Goal: Information Seeking & Learning: Learn about a topic

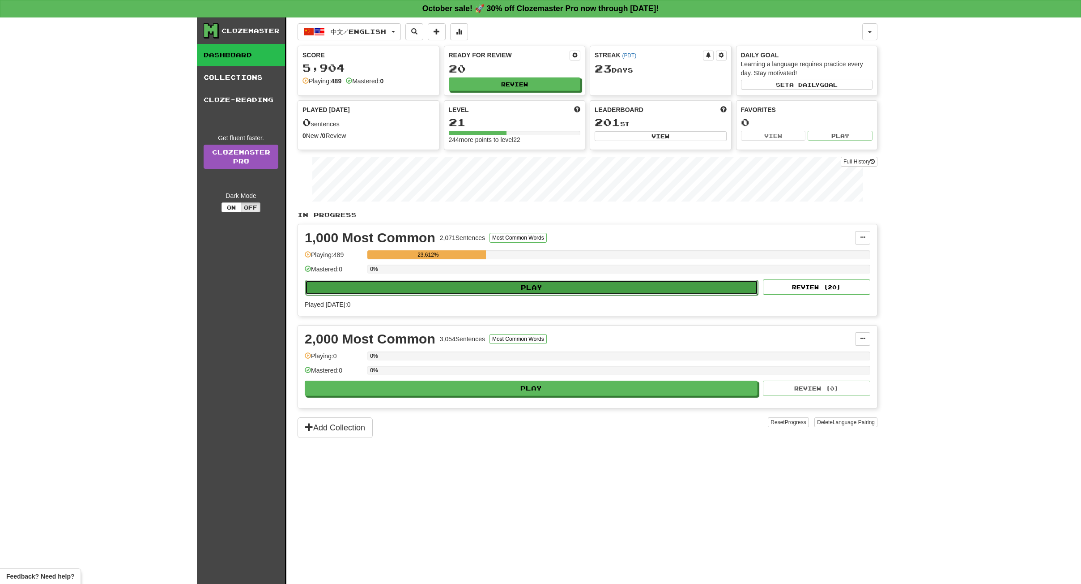
click at [505, 286] on button "Play" at bounding box center [531, 287] width 453 height 15
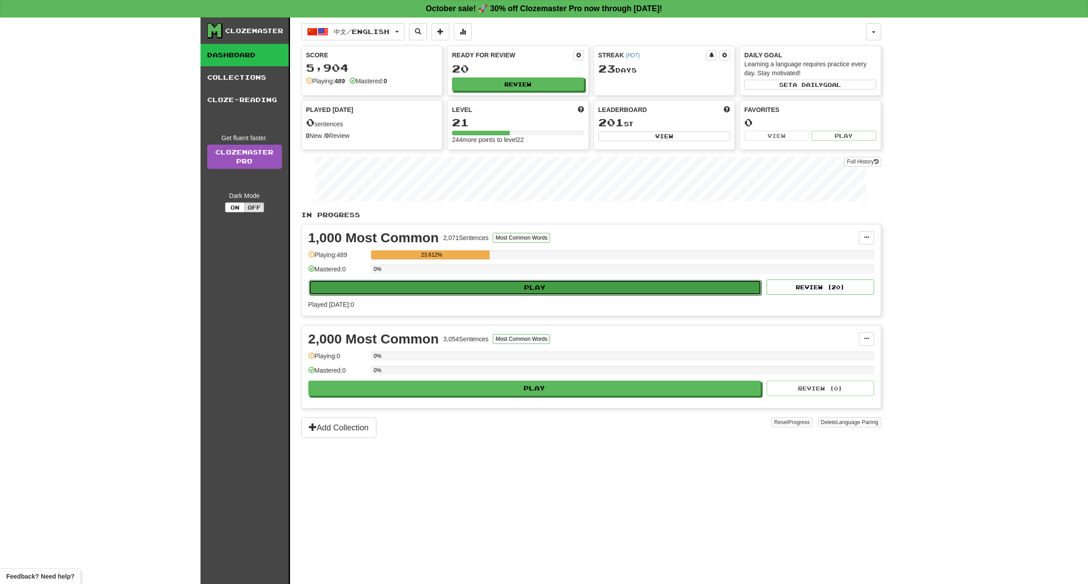
select select "**"
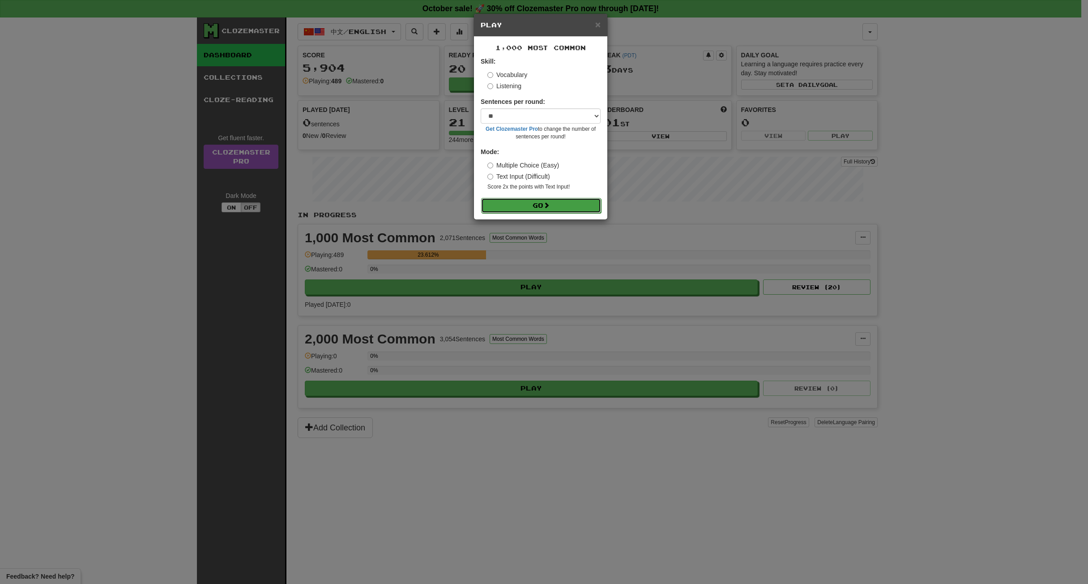
click at [534, 206] on button "Go" at bounding box center [541, 205] width 120 height 15
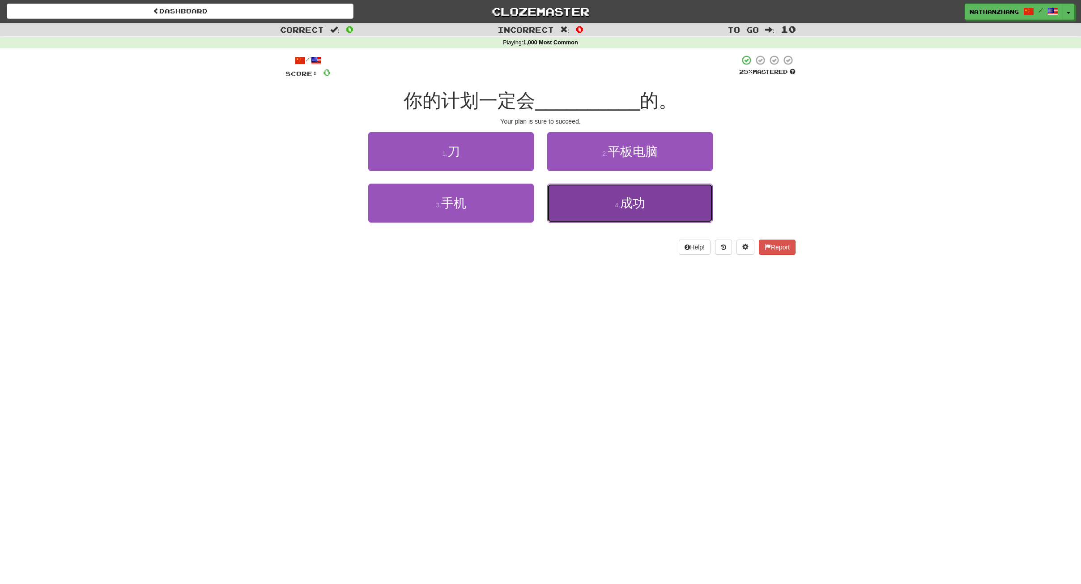
click at [596, 211] on button "4 . 成功" at bounding box center [630, 203] width 166 height 39
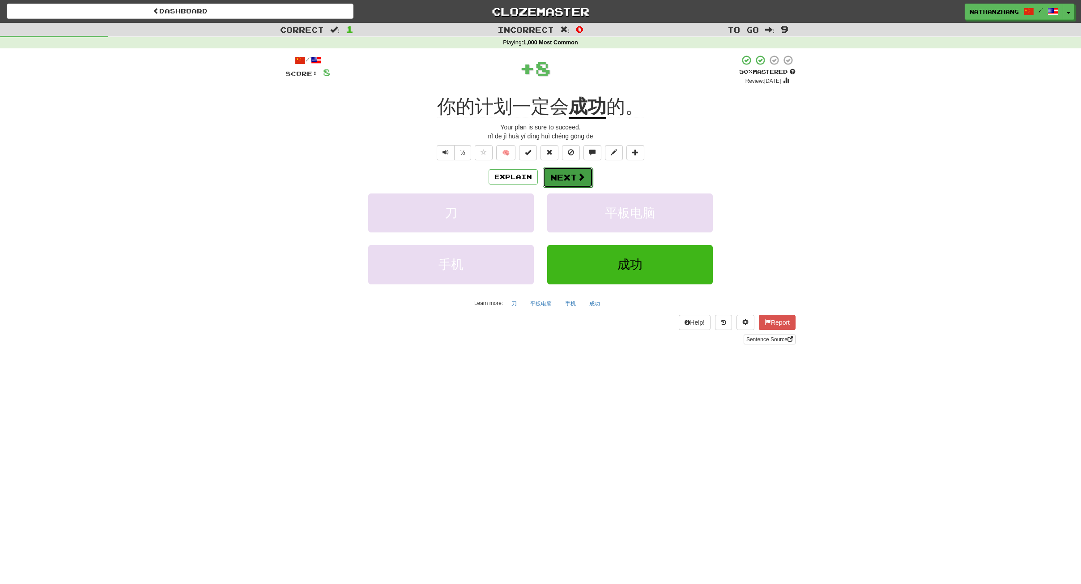
click at [572, 182] on button "Next" at bounding box center [568, 177] width 50 height 21
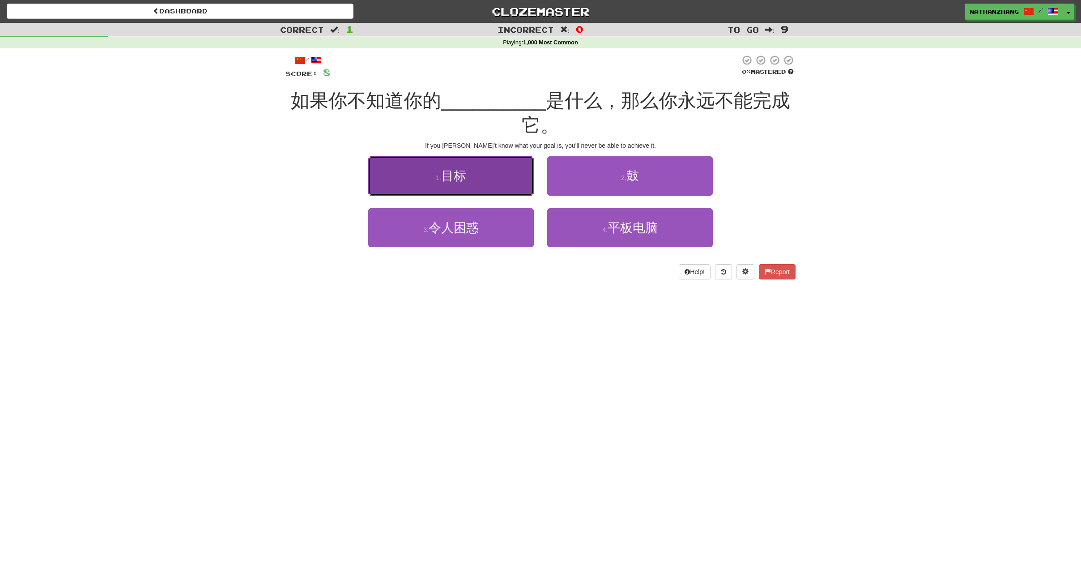
click at [497, 180] on button "1 . 目标" at bounding box center [451, 175] width 166 height 39
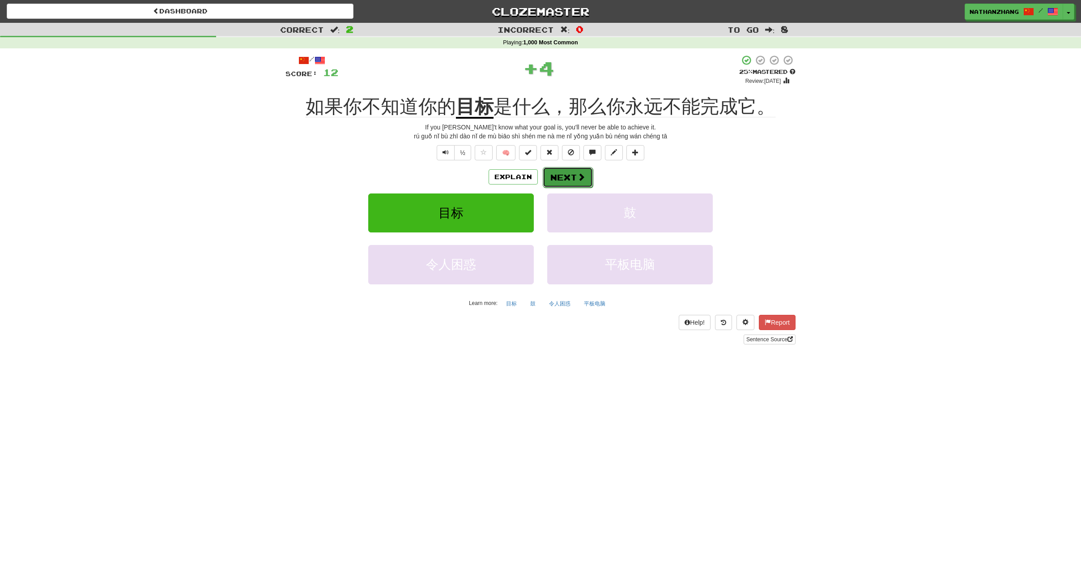
click at [556, 179] on button "Next" at bounding box center [568, 177] width 50 height 21
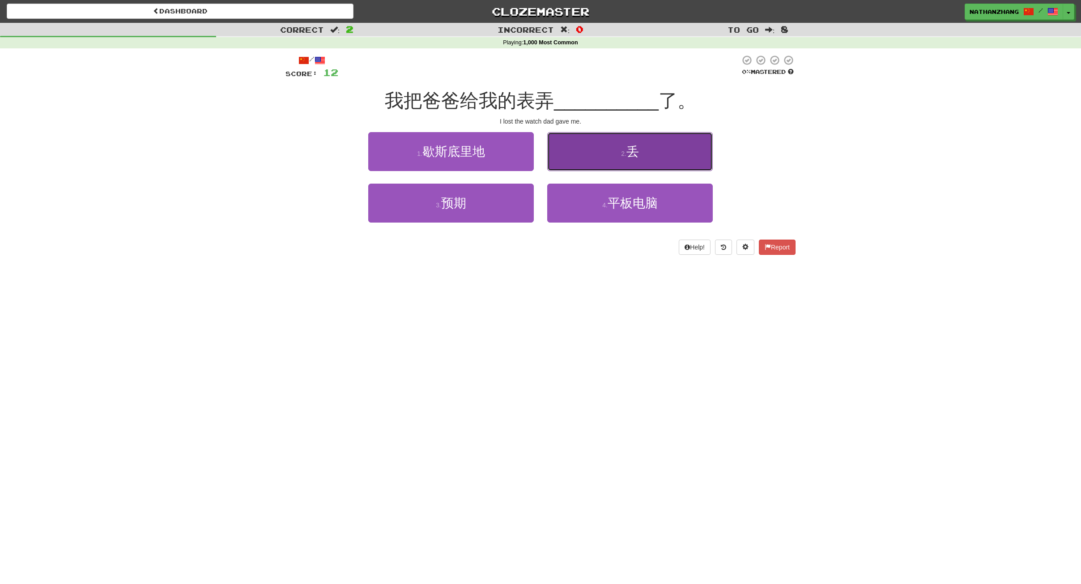
click at [591, 142] on button "2 . 丢" at bounding box center [630, 151] width 166 height 39
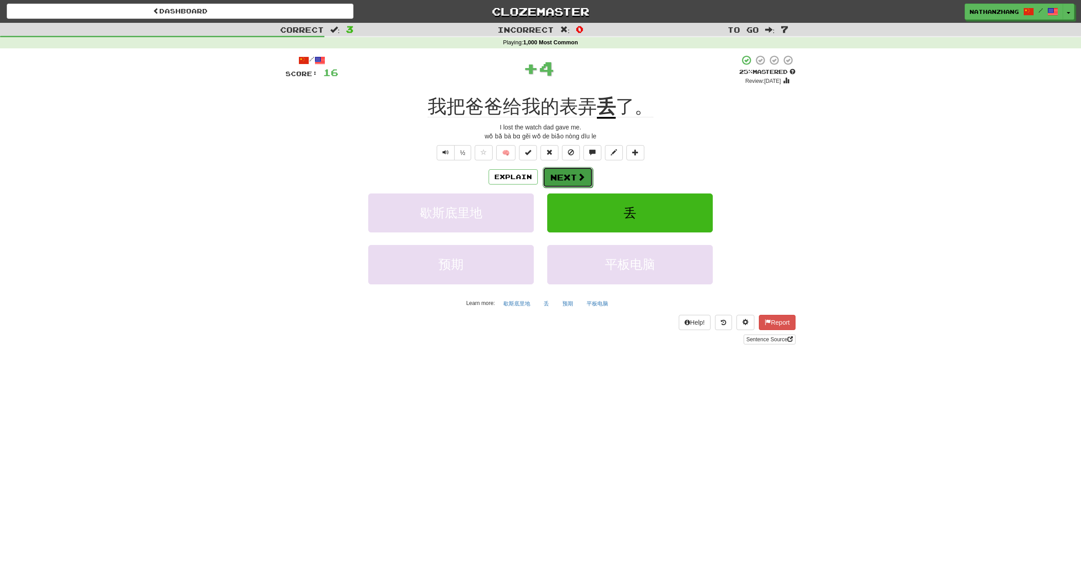
click at [553, 176] on button "Next" at bounding box center [568, 177] width 50 height 21
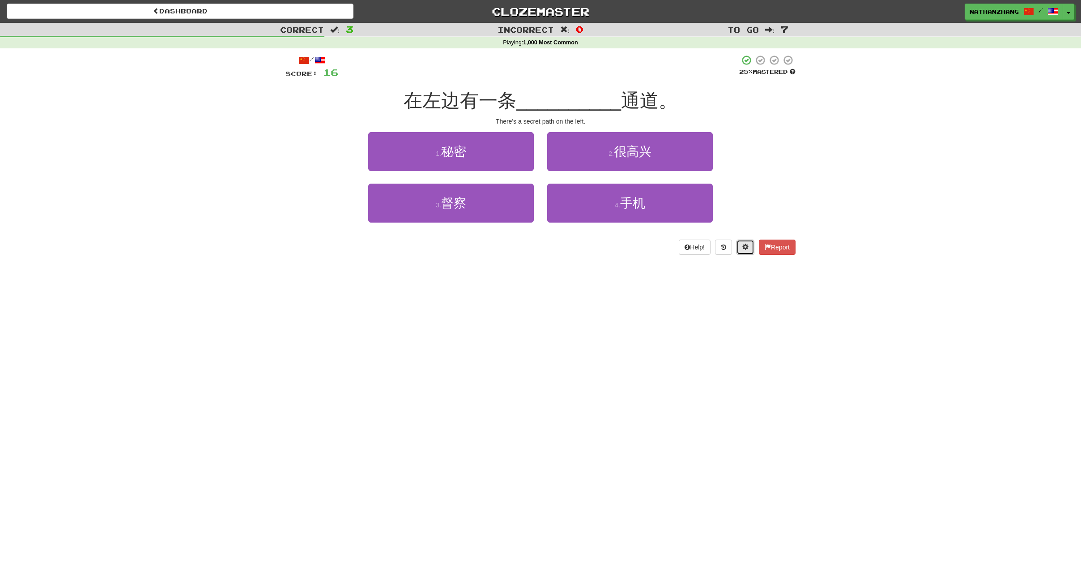
click at [743, 250] on span at bounding box center [746, 246] width 6 height 6
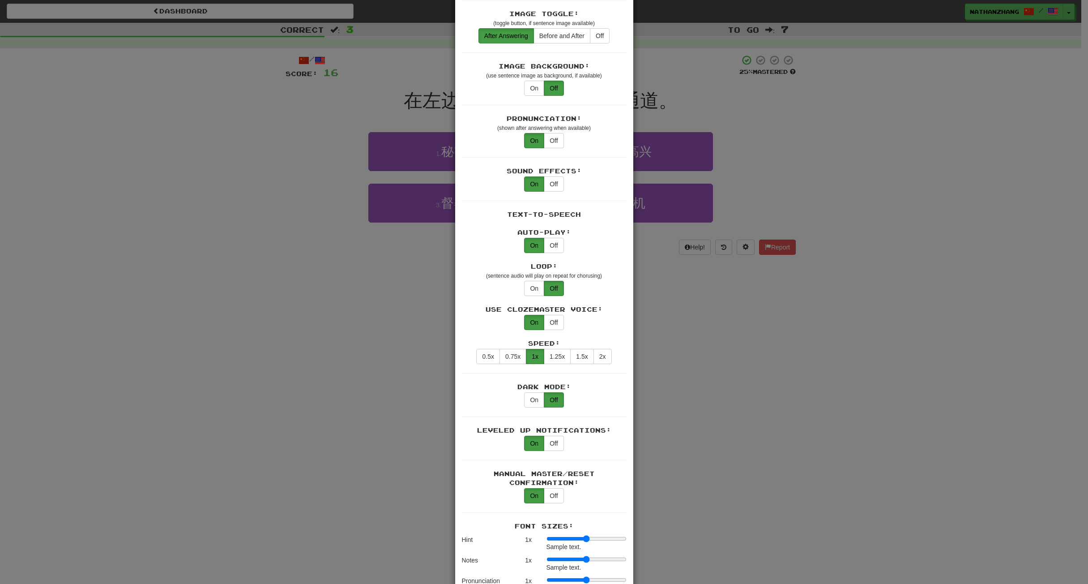
scroll to position [313, 0]
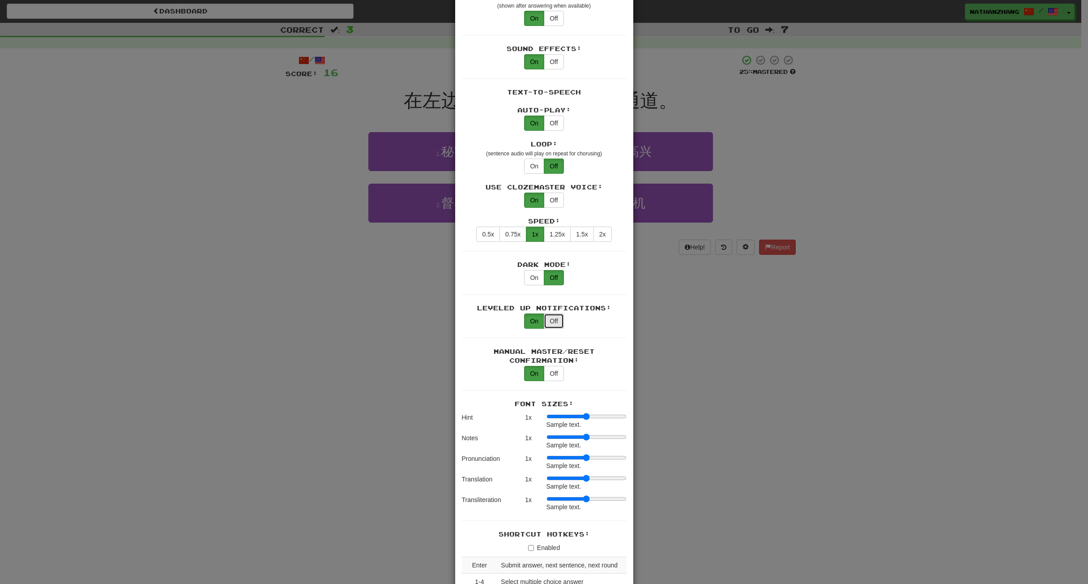
click at [551, 313] on button "Off" at bounding box center [554, 320] width 20 height 15
click at [524, 270] on button "On" at bounding box center [534, 277] width 20 height 15
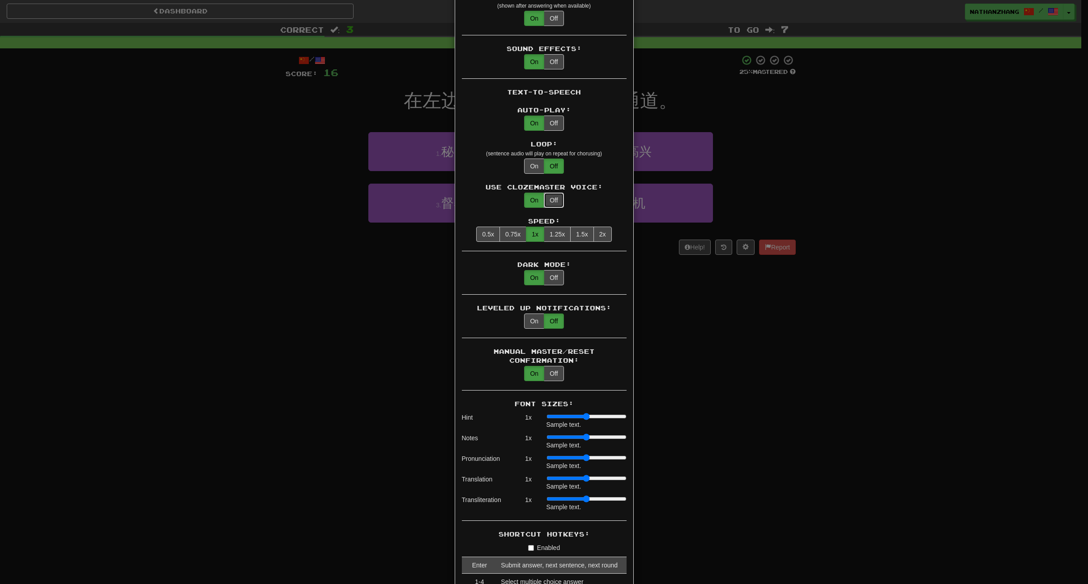
click at [552, 196] on button "Off" at bounding box center [554, 199] width 20 height 15
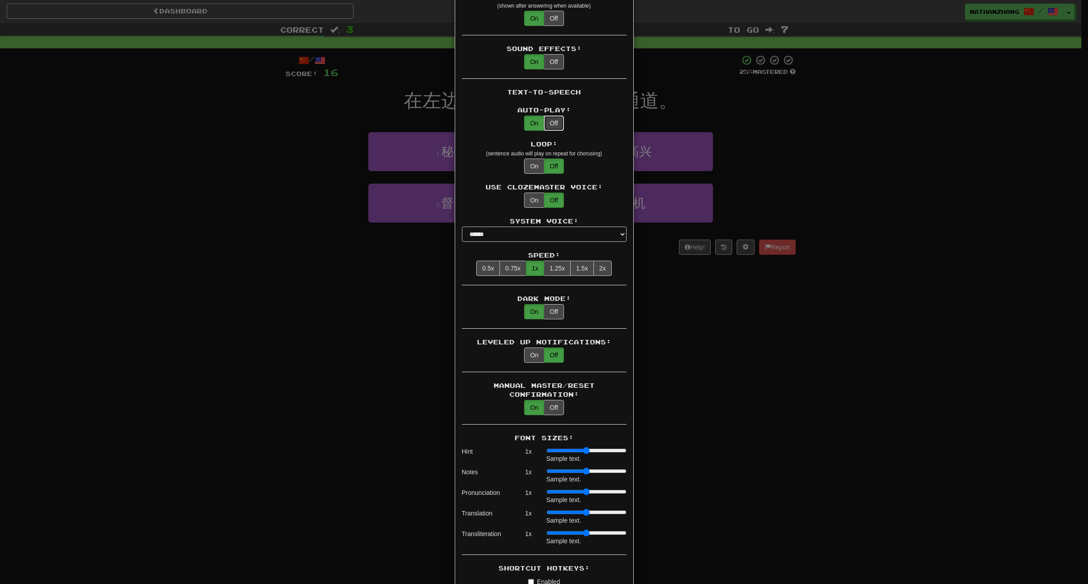
click at [551, 115] on button "Off" at bounding box center [554, 122] width 20 height 15
click at [745, 111] on div "**********" at bounding box center [544, 292] width 1088 height 584
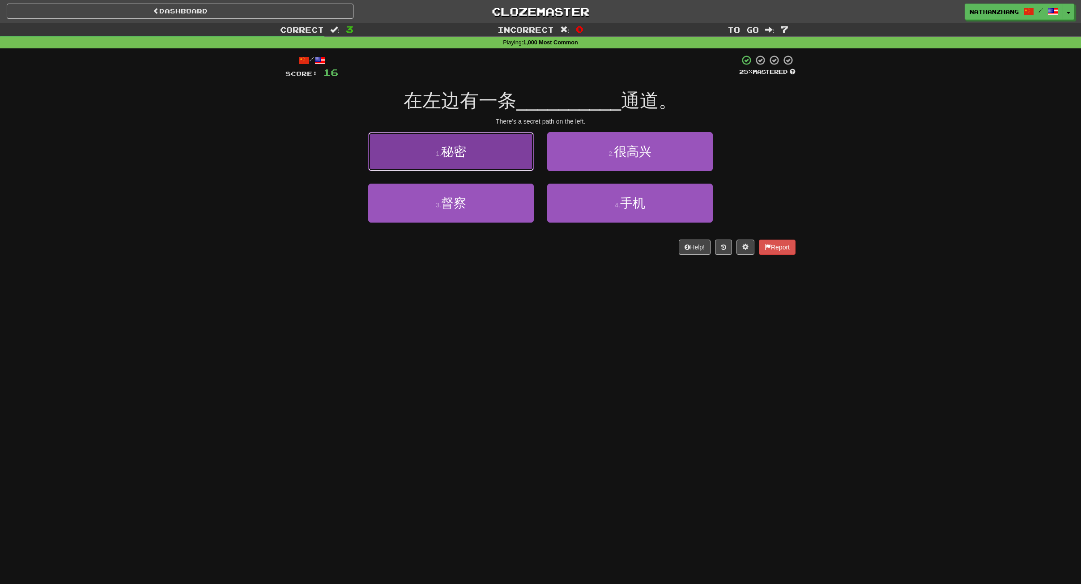
click at [487, 148] on button "1 . 秘密" at bounding box center [451, 151] width 166 height 39
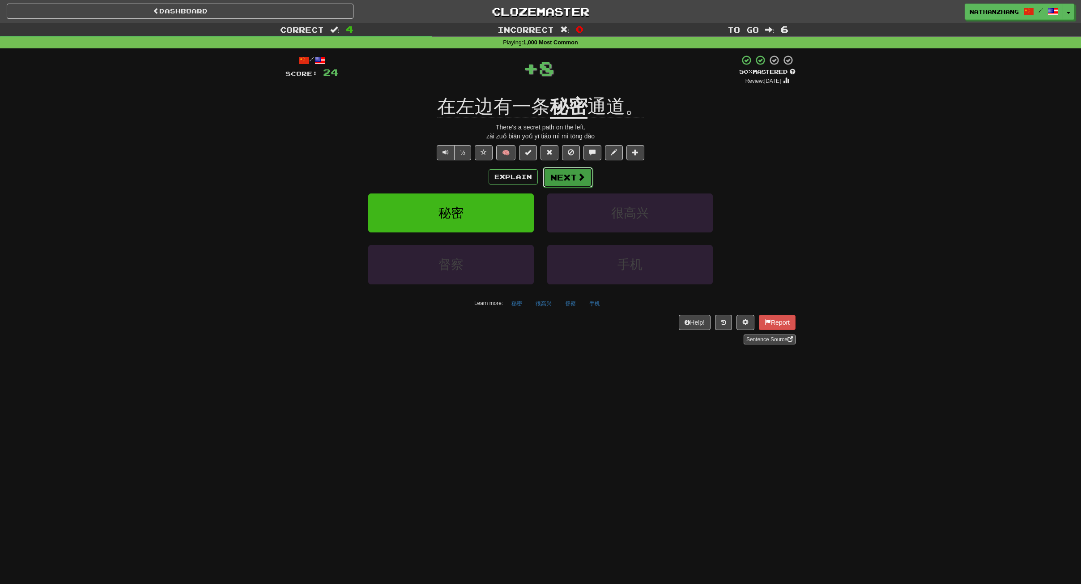
click at [575, 171] on button "Next" at bounding box center [568, 177] width 50 height 21
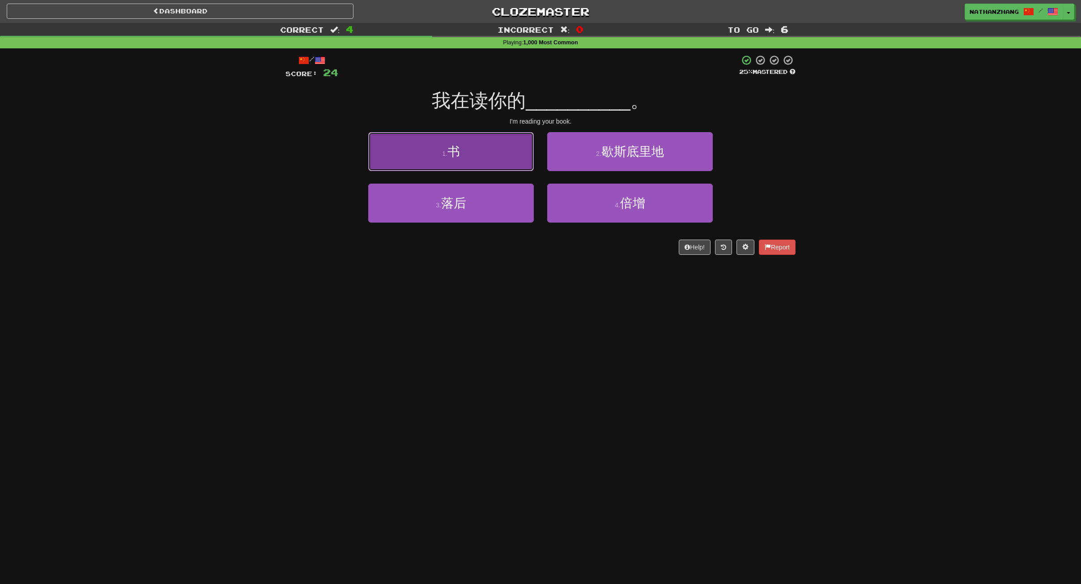
drag, startPoint x: 511, startPoint y: 143, endPoint x: 528, endPoint y: 147, distance: 17.4
click at [528, 147] on button "1 . 书" at bounding box center [451, 151] width 166 height 39
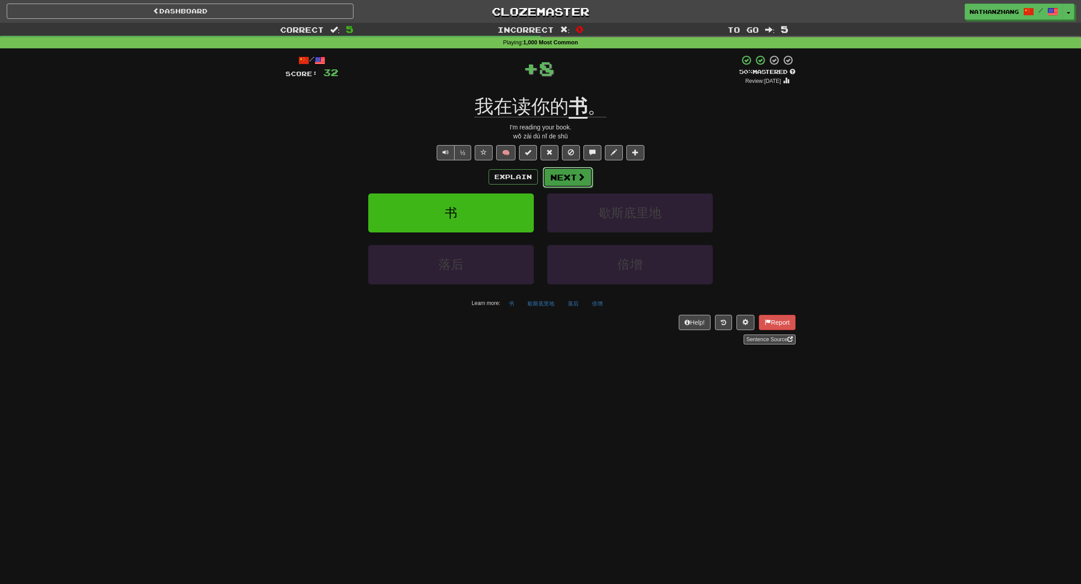
click at [575, 176] on button "Next" at bounding box center [568, 177] width 50 height 21
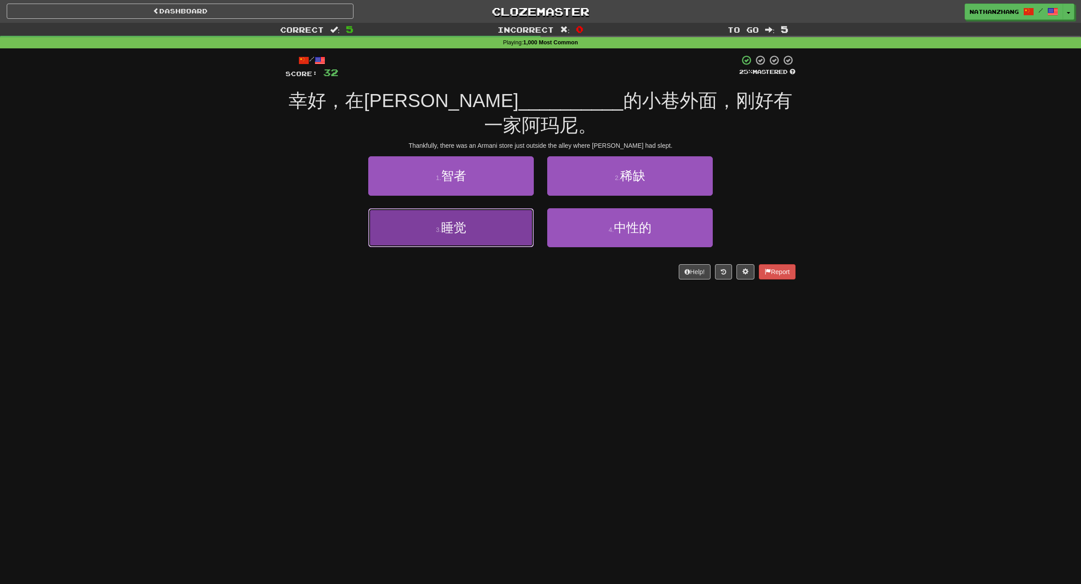
click at [506, 208] on button "3 . 睡觉" at bounding box center [451, 227] width 166 height 39
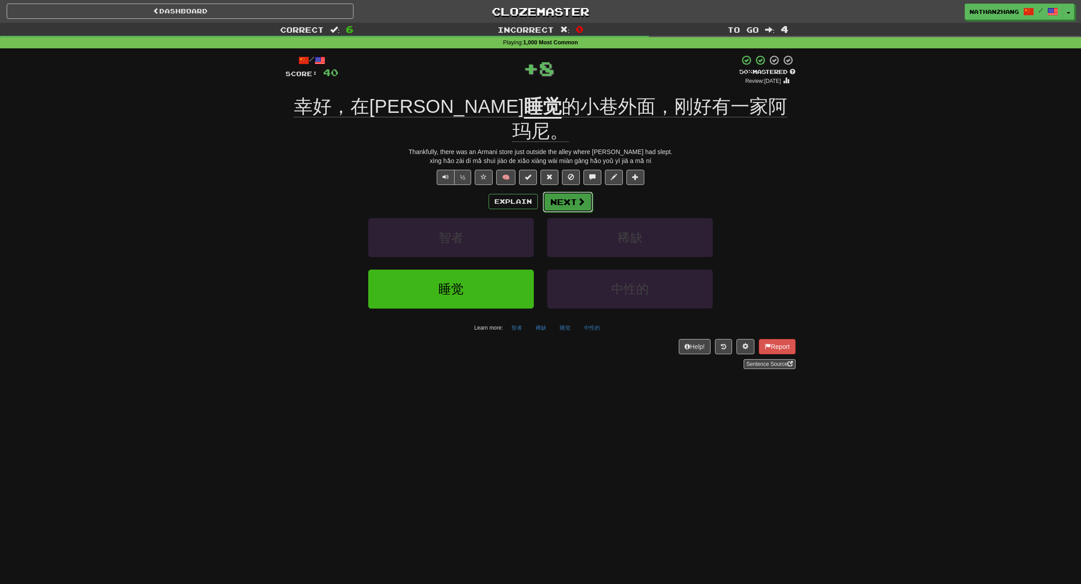
click at [562, 192] on button "Next" at bounding box center [568, 202] width 50 height 21
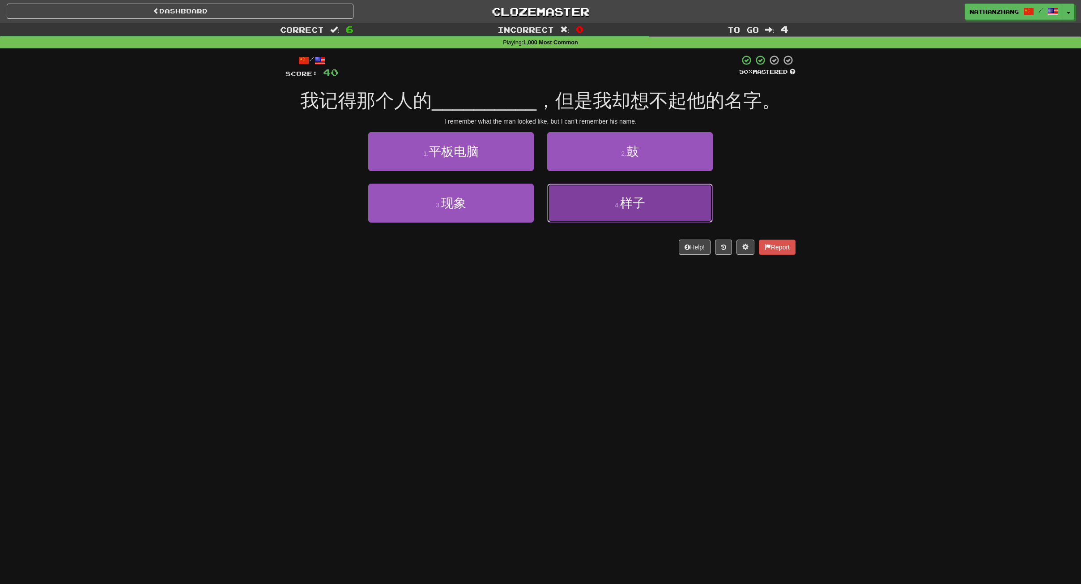
click at [636, 193] on button "4 . 样子" at bounding box center [630, 203] width 166 height 39
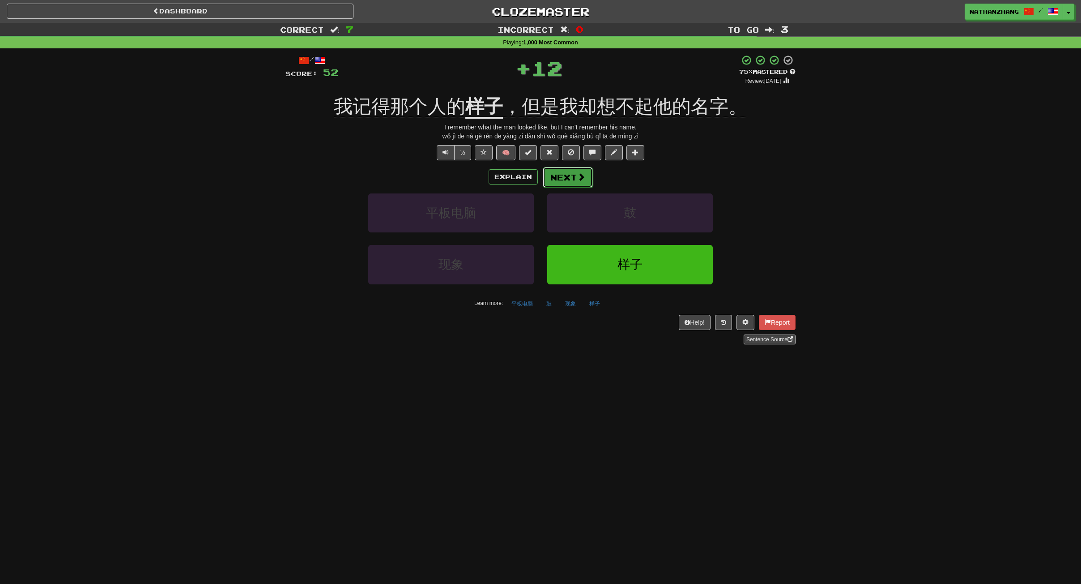
click at [573, 173] on button "Next" at bounding box center [568, 177] width 50 height 21
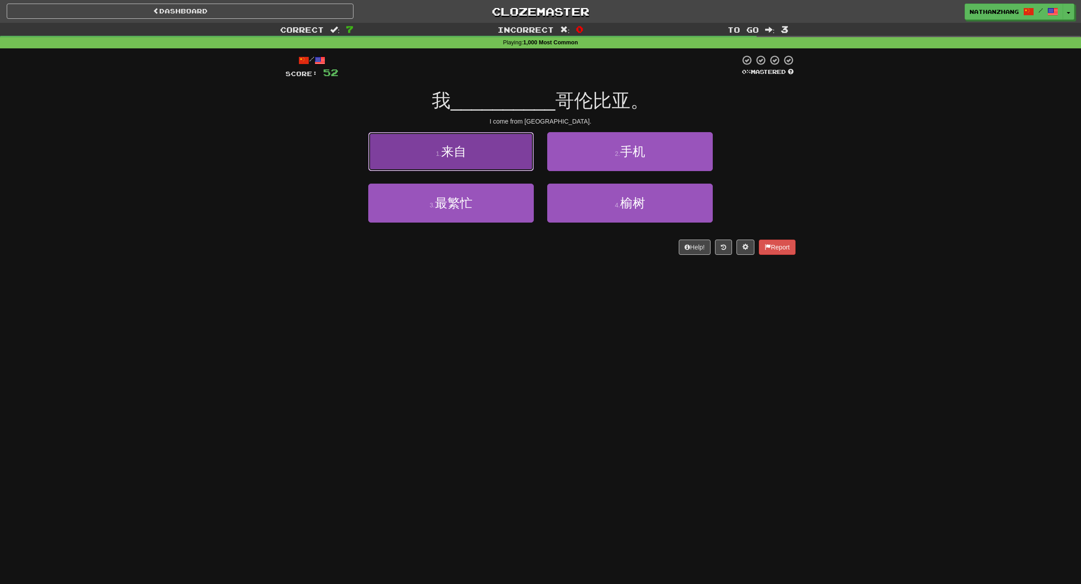
click at [467, 149] on button "1 . 来自" at bounding box center [451, 151] width 166 height 39
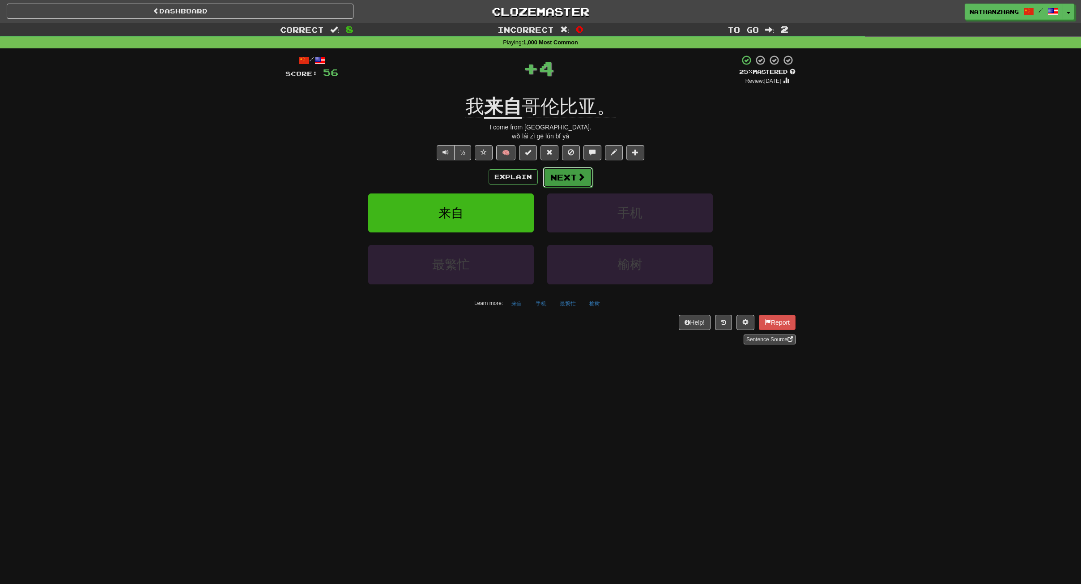
click at [573, 172] on button "Next" at bounding box center [568, 177] width 50 height 21
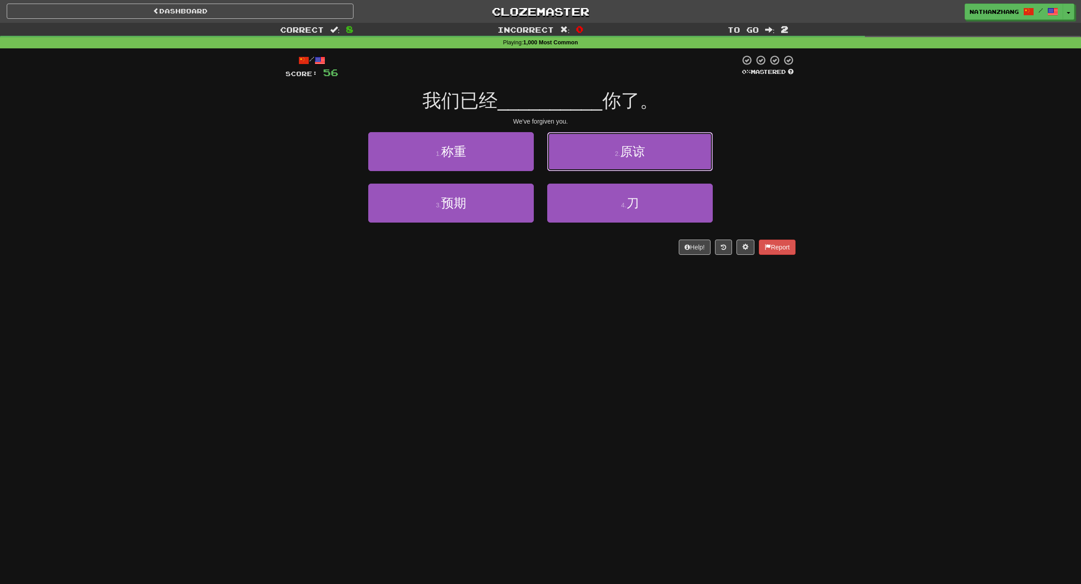
click at [638, 162] on button "2 . 原谅" at bounding box center [630, 151] width 166 height 39
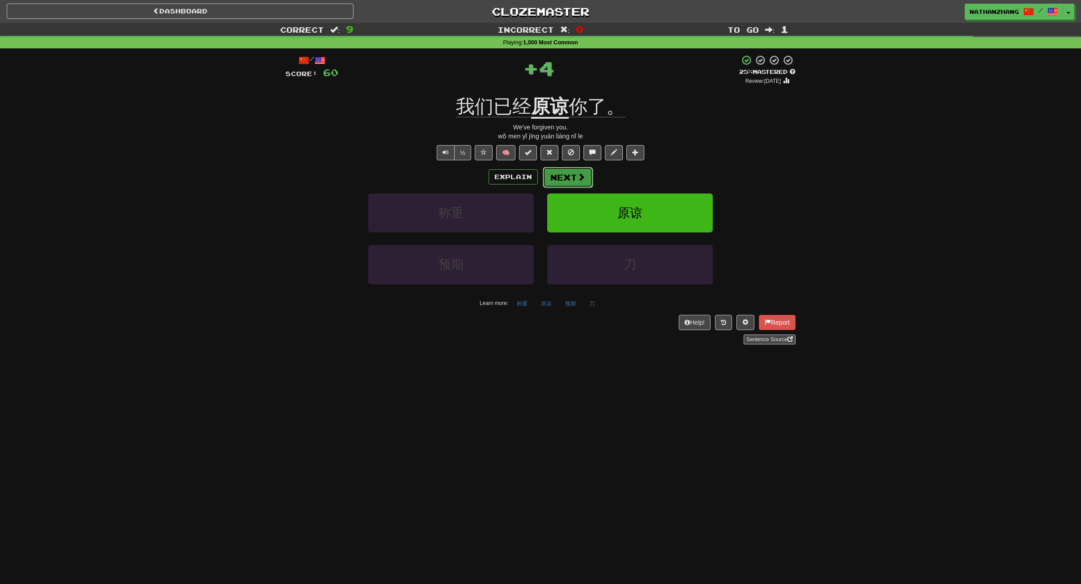
click at [586, 175] on button "Next" at bounding box center [568, 177] width 50 height 21
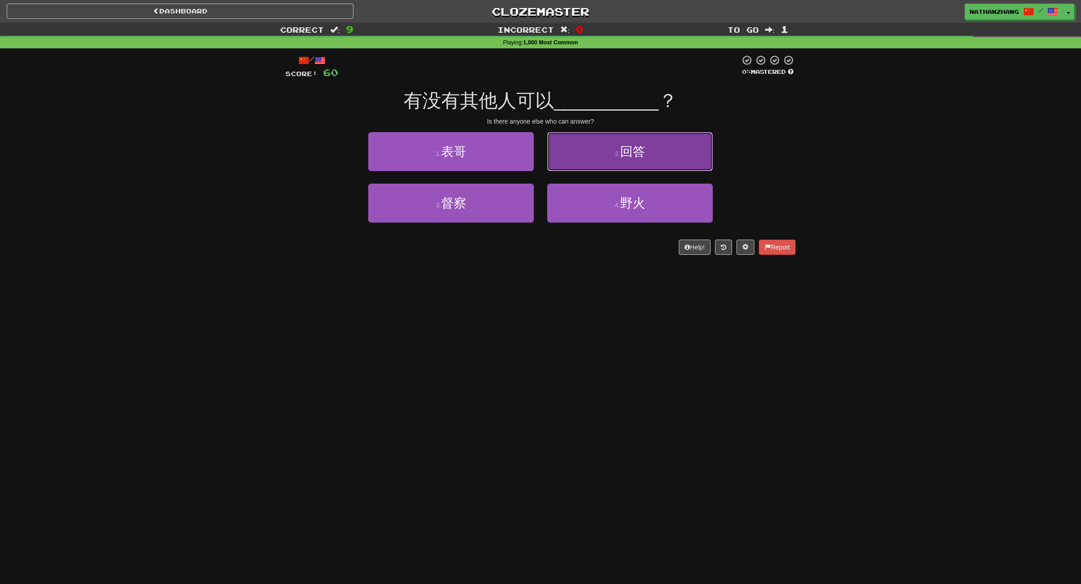
click at [619, 160] on button "2 . 回答" at bounding box center [630, 151] width 166 height 39
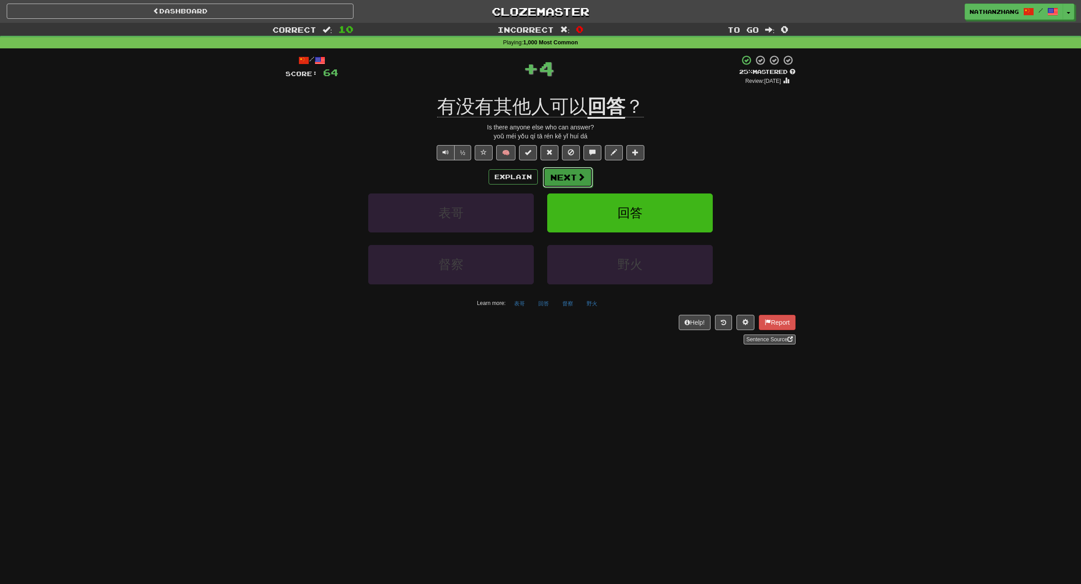
click at [574, 173] on button "Next" at bounding box center [568, 177] width 50 height 21
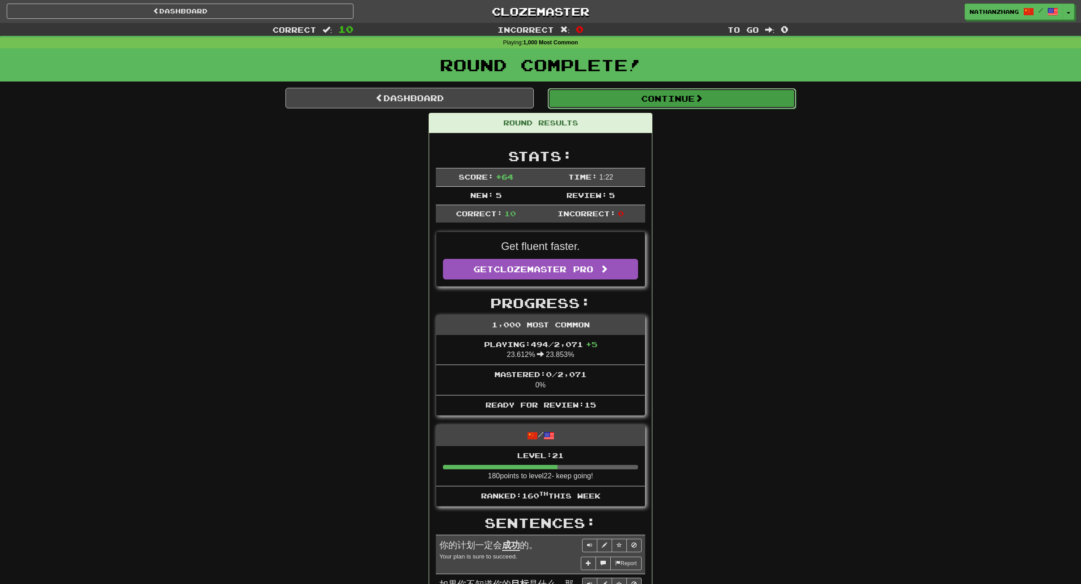
click at [631, 100] on button "Continue" at bounding box center [672, 98] width 248 height 21
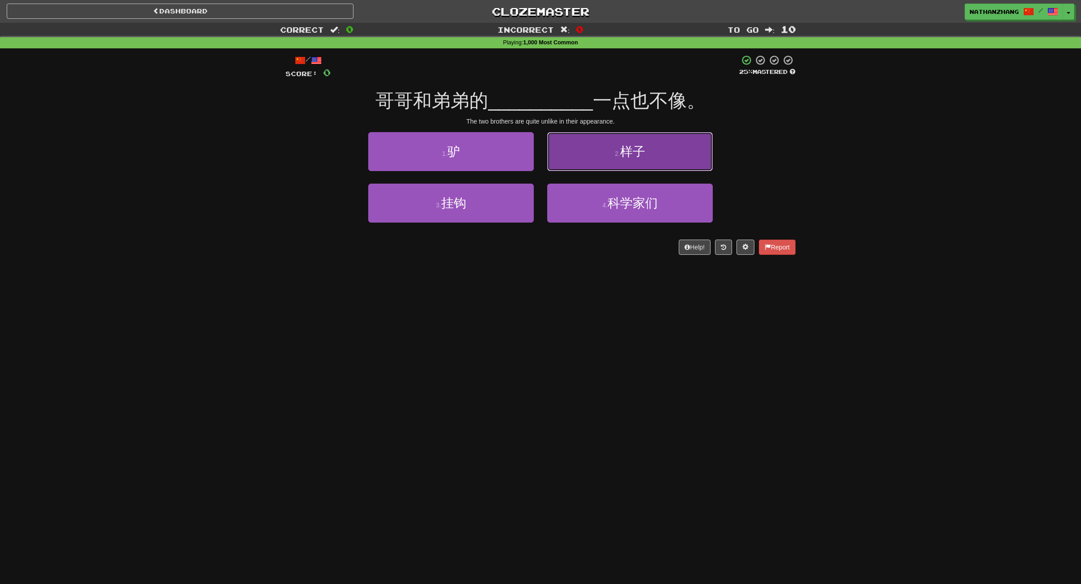
click at [612, 159] on button "2 . 样子" at bounding box center [630, 151] width 166 height 39
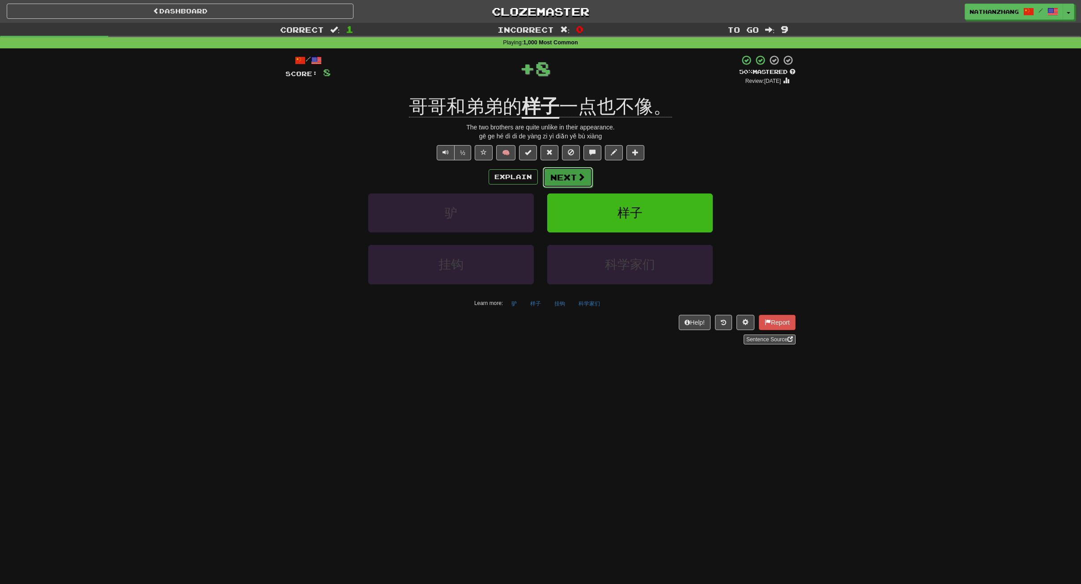
click at [583, 169] on button "Next" at bounding box center [568, 177] width 50 height 21
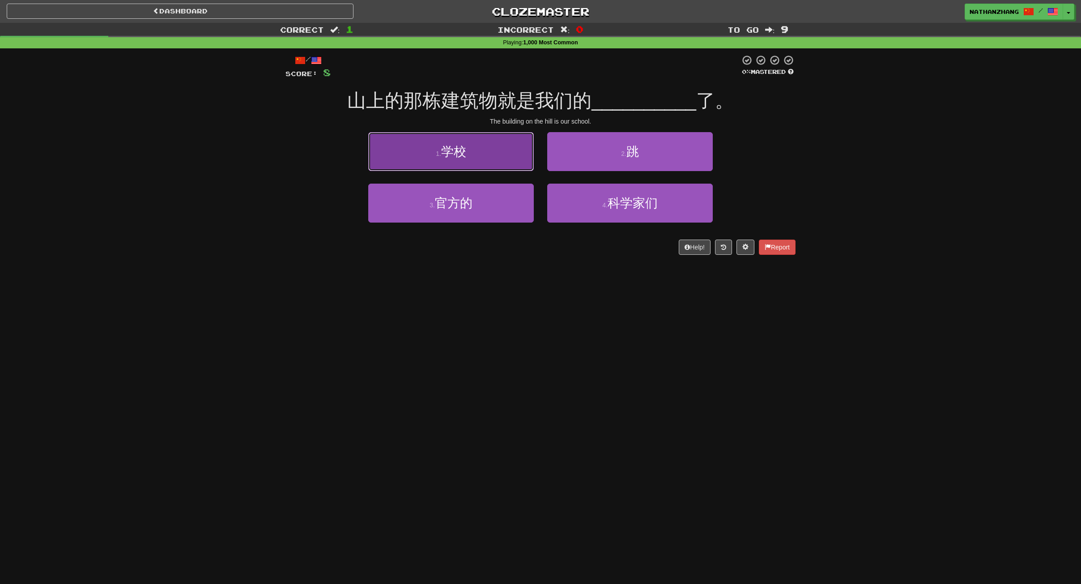
click at [506, 160] on button "1 . 学校" at bounding box center [451, 151] width 166 height 39
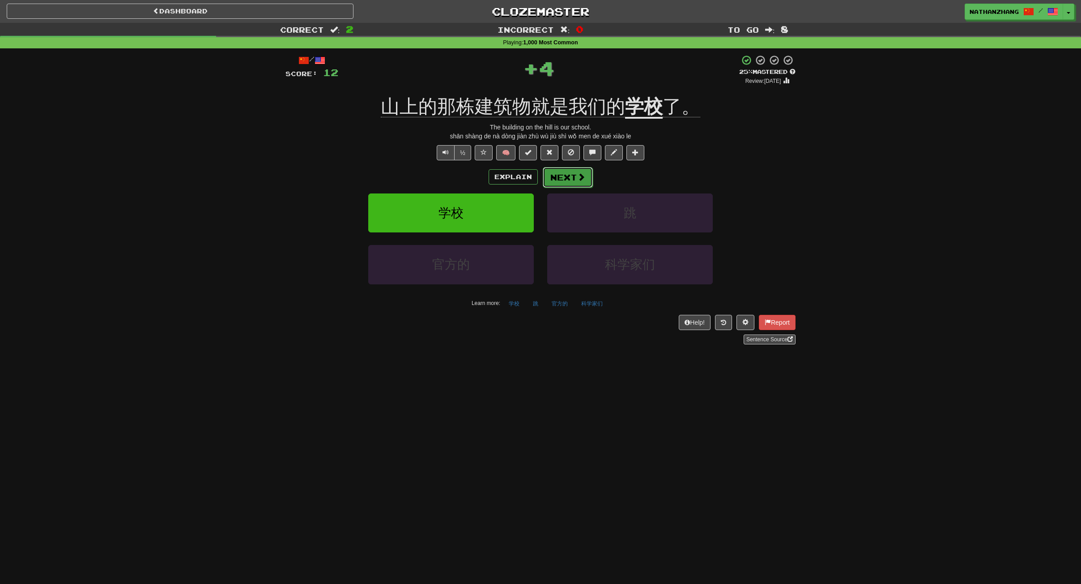
click at [571, 175] on button "Next" at bounding box center [568, 177] width 50 height 21
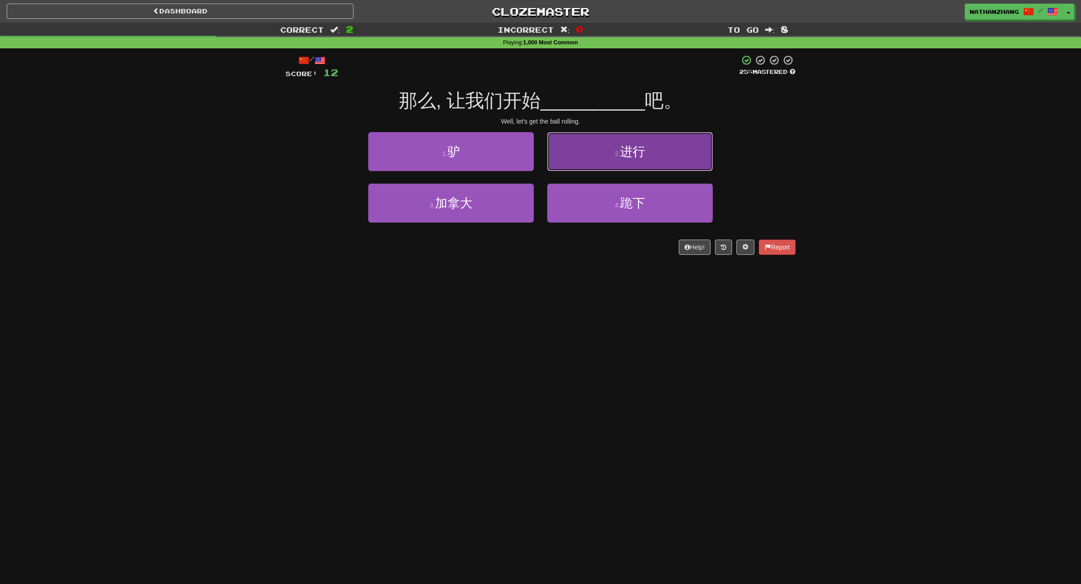
click at [571, 146] on button "2 . 进行" at bounding box center [630, 151] width 166 height 39
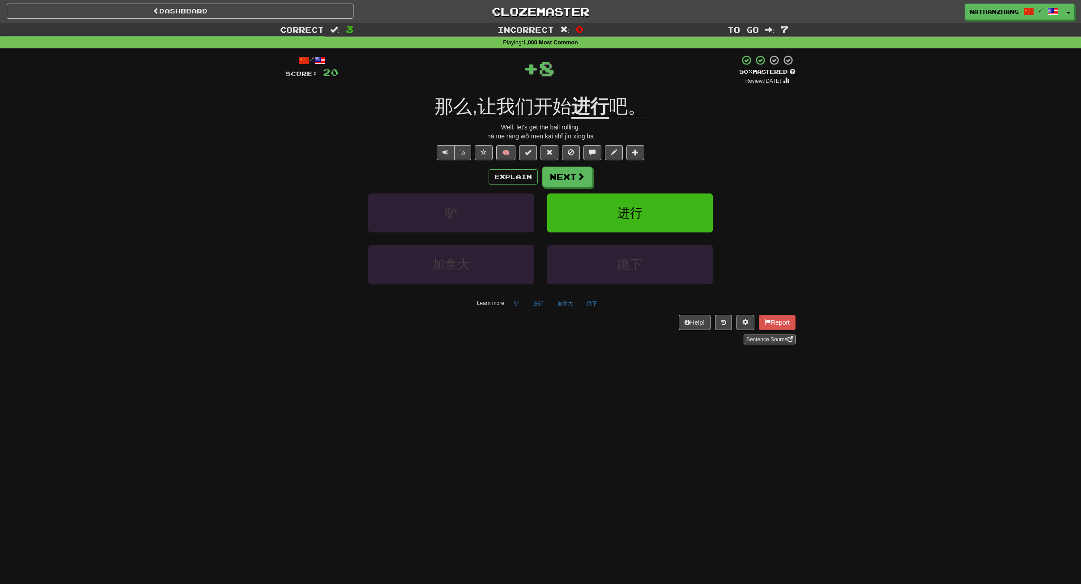
click at [592, 181] on div "Explain Next" at bounding box center [541, 177] width 510 height 21
click at [581, 174] on span at bounding box center [581, 177] width 8 height 8
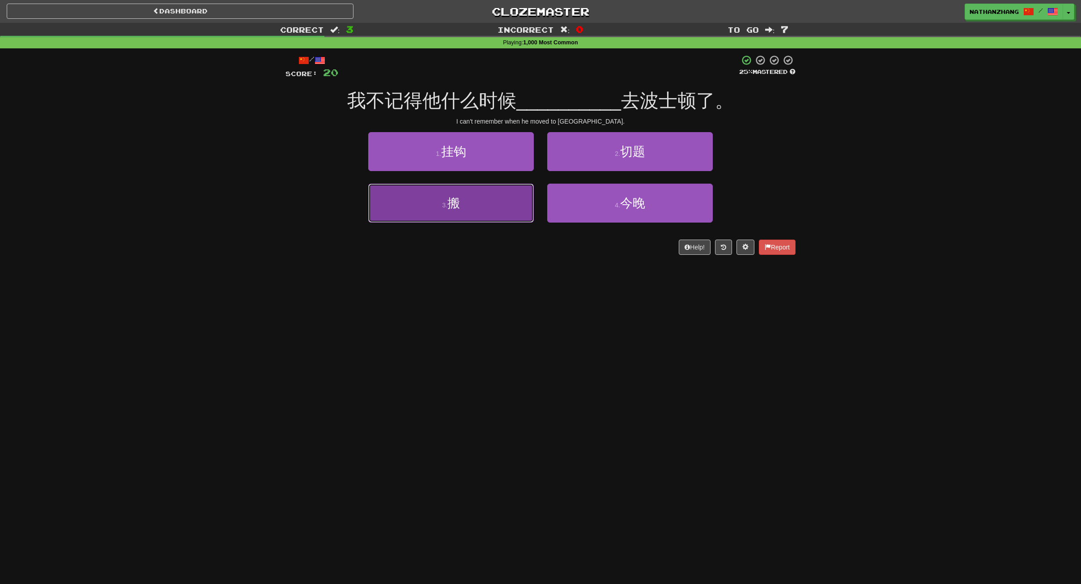
click at [508, 207] on button "3 . 搬" at bounding box center [451, 203] width 166 height 39
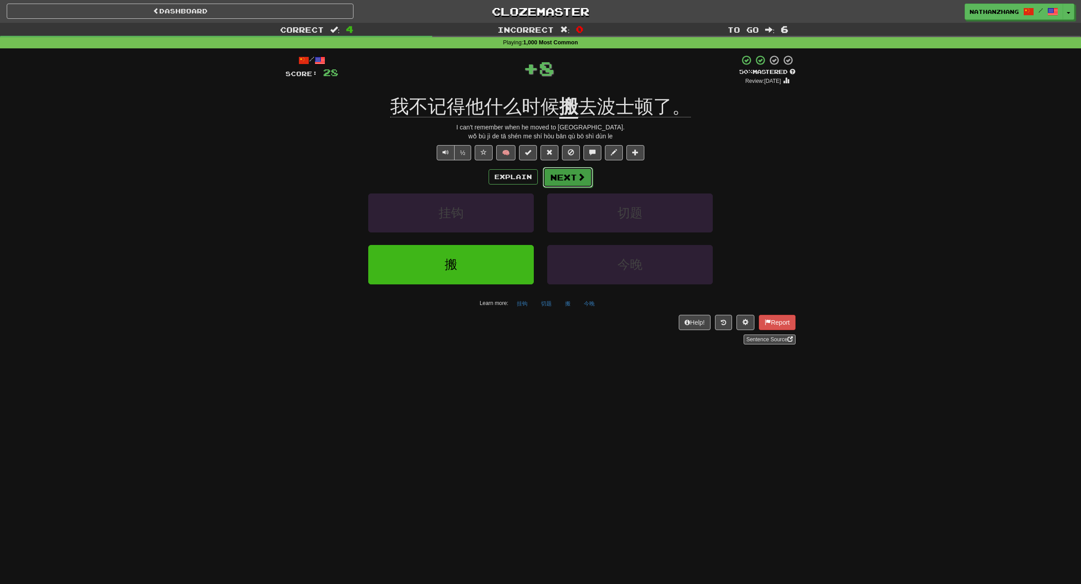
click at [579, 173] on span at bounding box center [581, 177] width 8 height 8
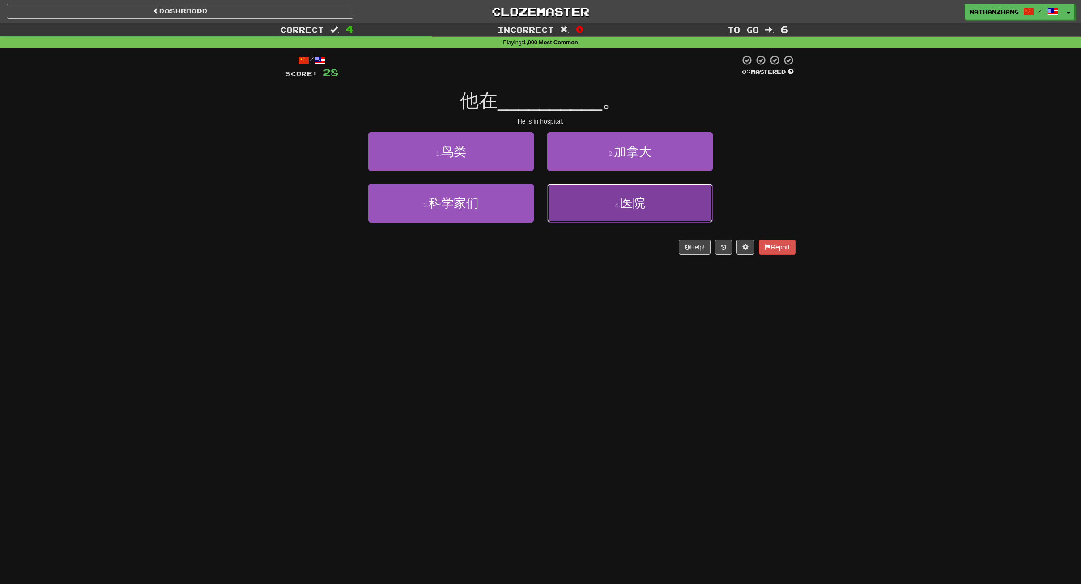
drag, startPoint x: 645, startPoint y: 193, endPoint x: 621, endPoint y: 188, distance: 23.9
click at [644, 194] on button "4 . 医院" at bounding box center [630, 203] width 166 height 39
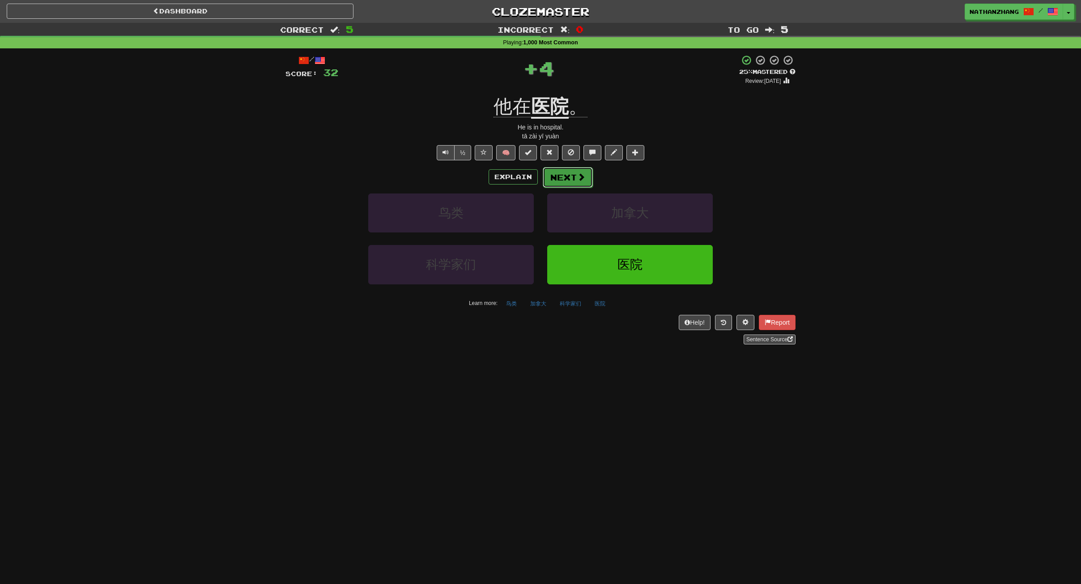
click at [579, 171] on button "Next" at bounding box center [568, 177] width 50 height 21
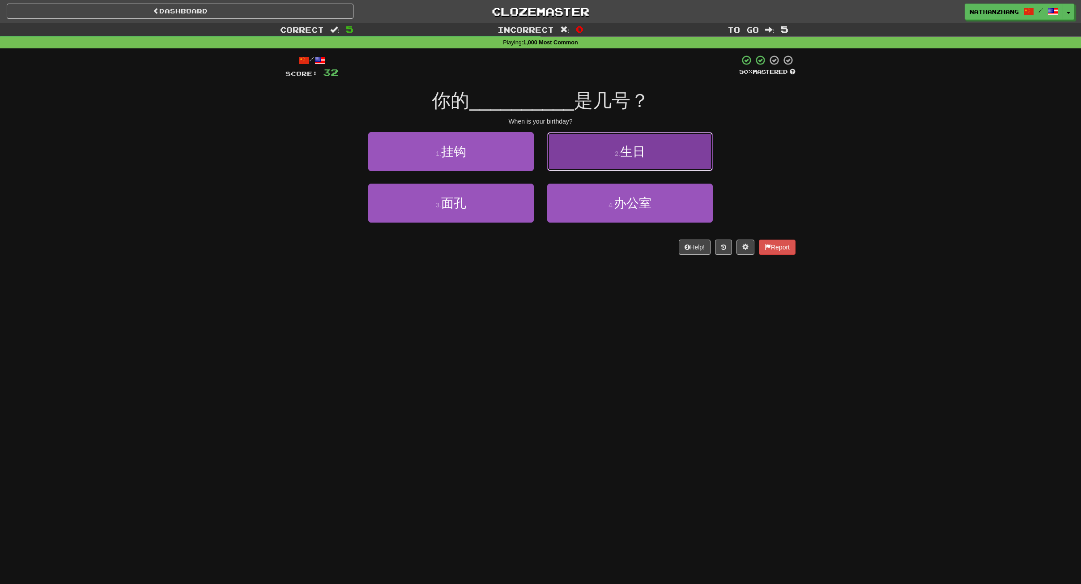
click at [614, 162] on button "2 . 生日" at bounding box center [630, 151] width 166 height 39
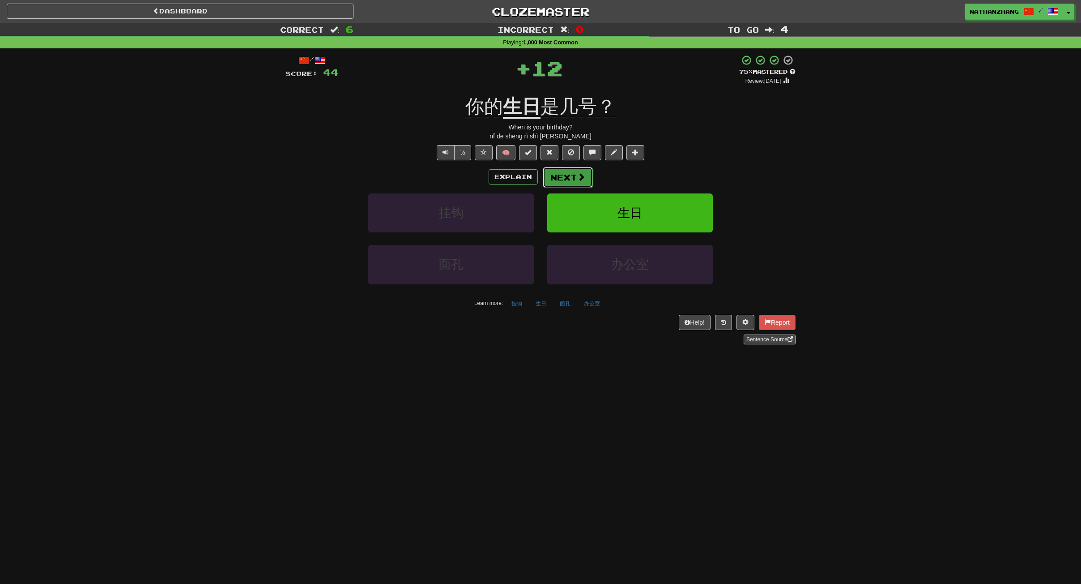
click at [578, 173] on span at bounding box center [581, 177] width 8 height 8
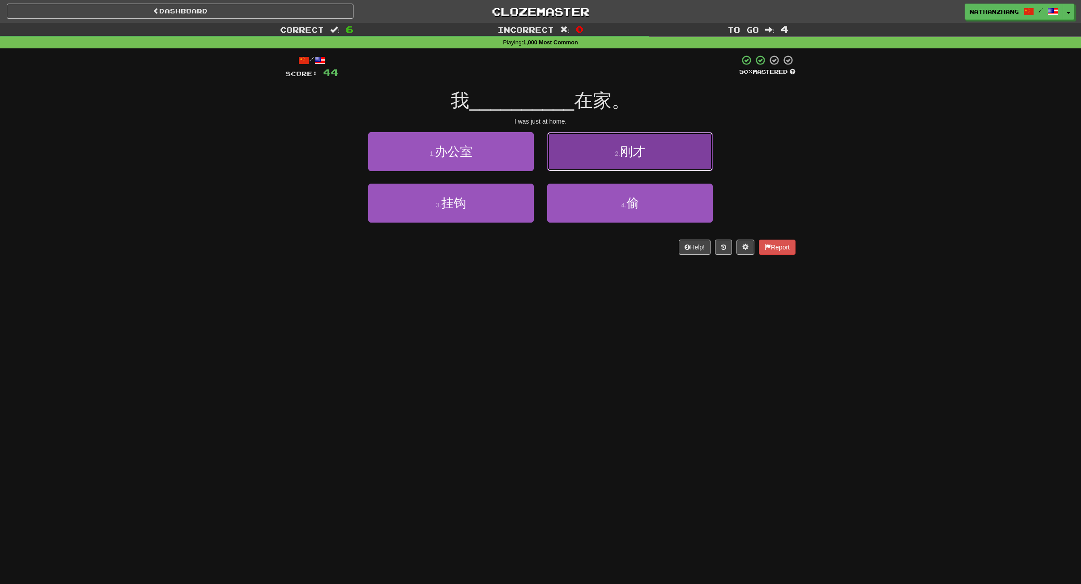
click at [609, 162] on button "2 . 刚才" at bounding box center [630, 151] width 166 height 39
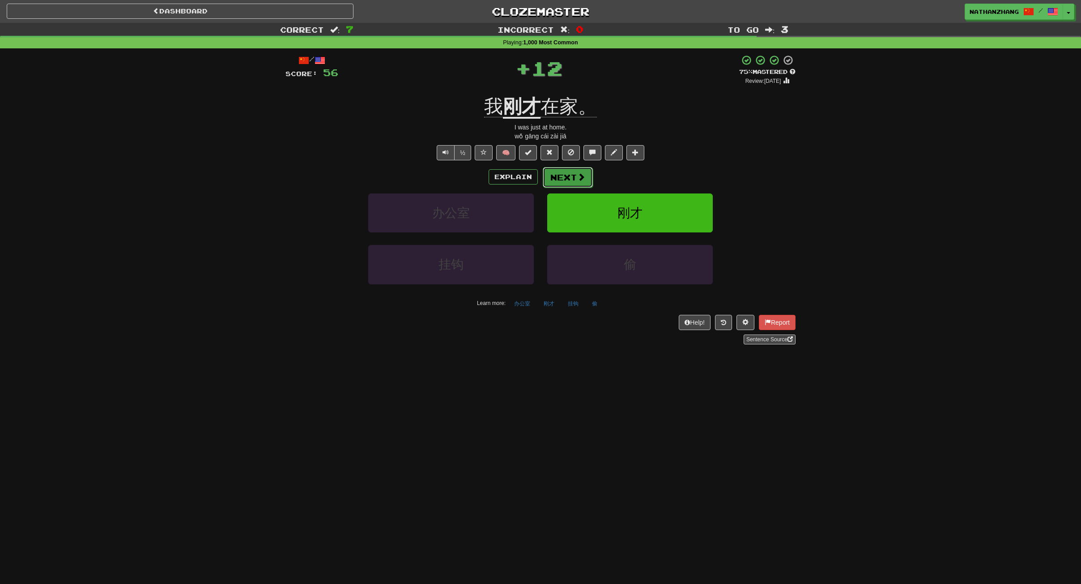
click at [570, 174] on button "Next" at bounding box center [568, 177] width 50 height 21
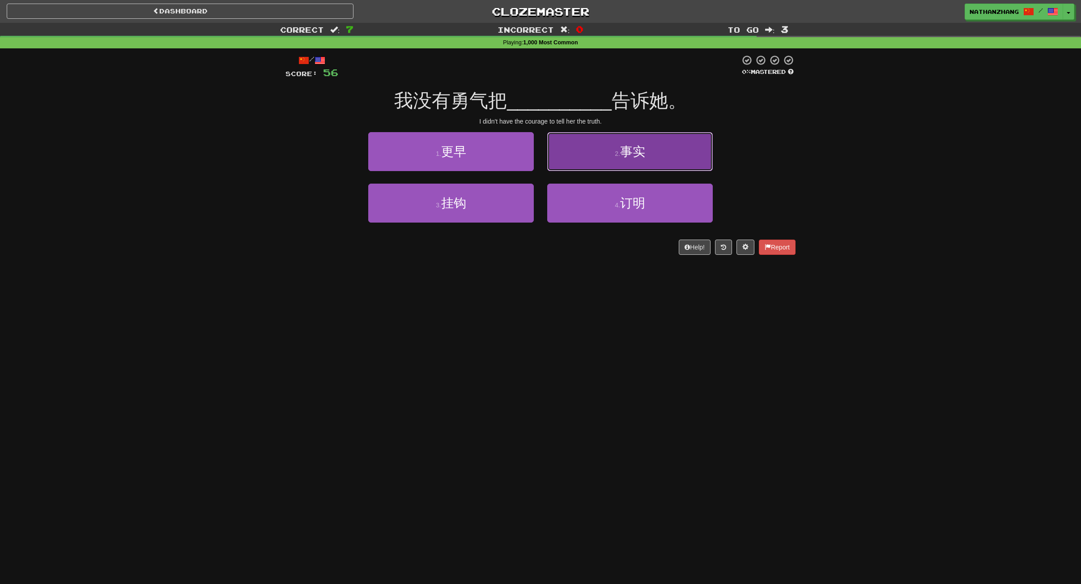
click at [667, 167] on button "2 . 事实" at bounding box center [630, 151] width 166 height 39
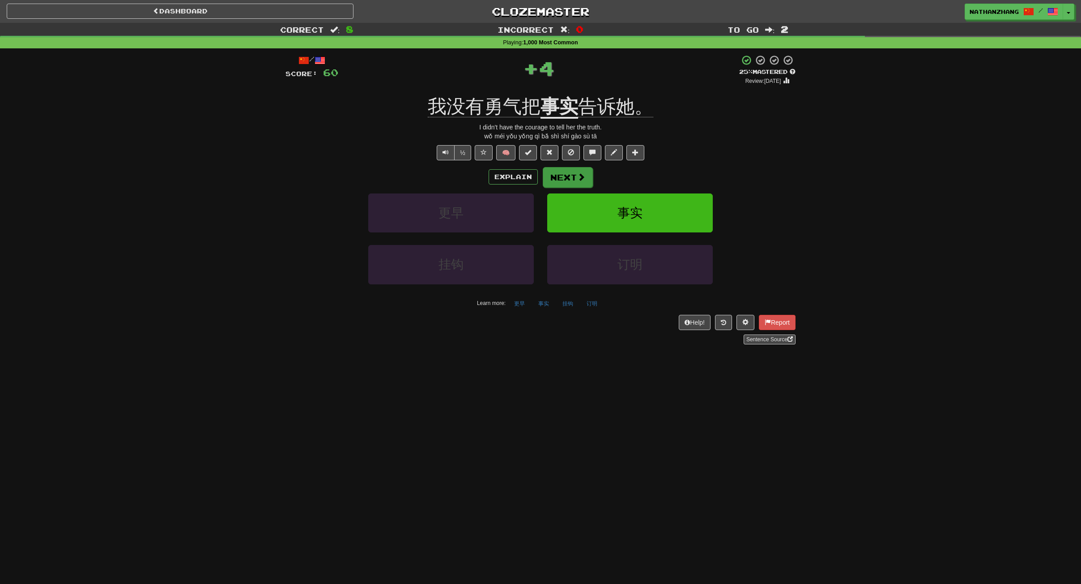
drag, startPoint x: 538, startPoint y: 167, endPoint x: 544, endPoint y: 167, distance: 5.4
click at [541, 167] on div "Explain Next" at bounding box center [541, 177] width 510 height 21
click at [558, 170] on button "Next" at bounding box center [568, 177] width 50 height 21
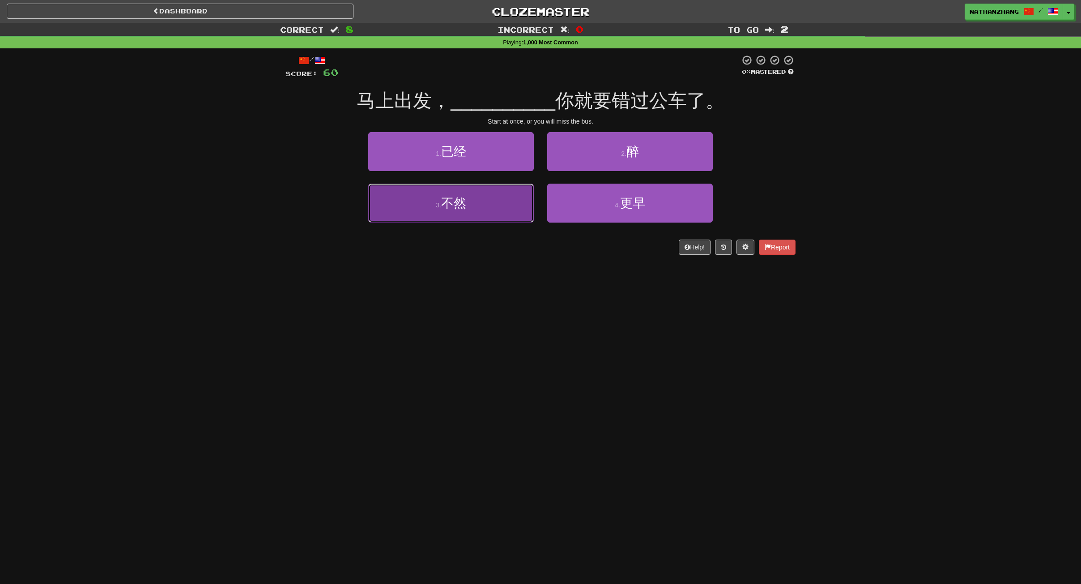
click at [504, 207] on button "3 . 不然" at bounding box center [451, 203] width 166 height 39
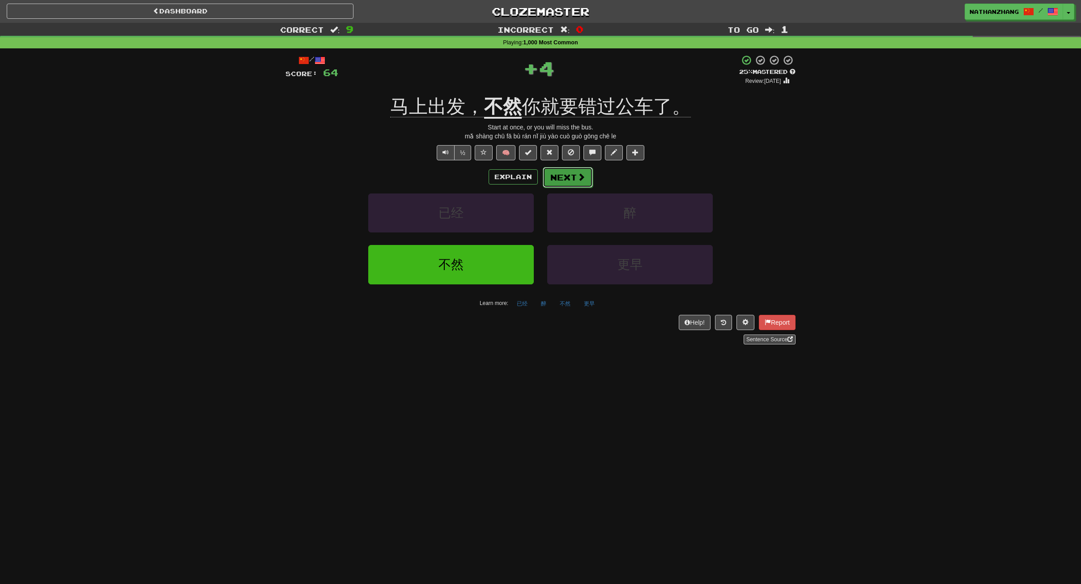
click at [577, 178] on span at bounding box center [581, 177] width 8 height 8
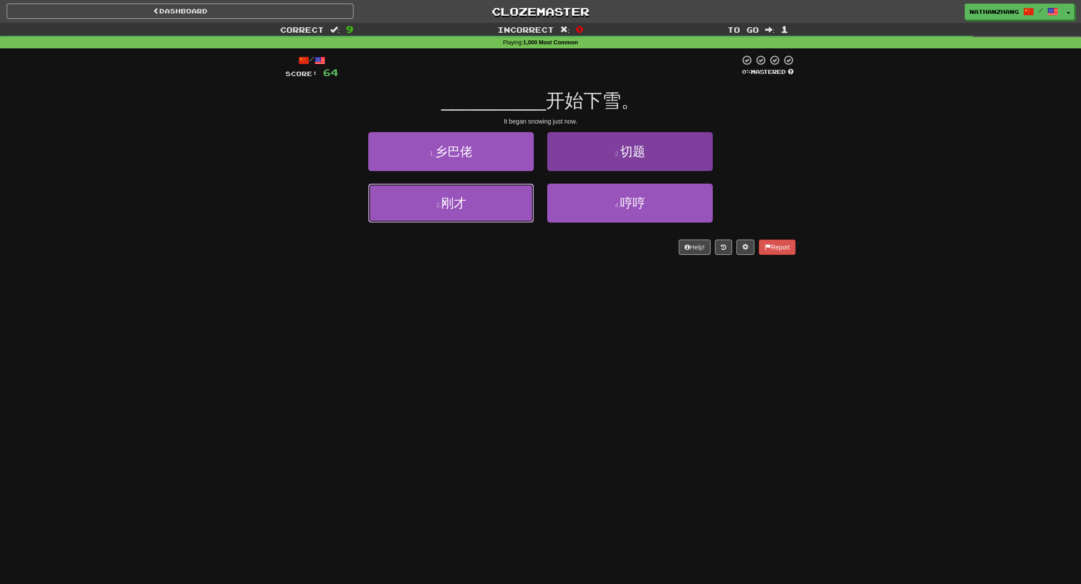
drag, startPoint x: 508, startPoint y: 207, endPoint x: 604, endPoint y: 196, distance: 95.9
click at [530, 205] on button "3 . 刚才" at bounding box center [451, 203] width 166 height 39
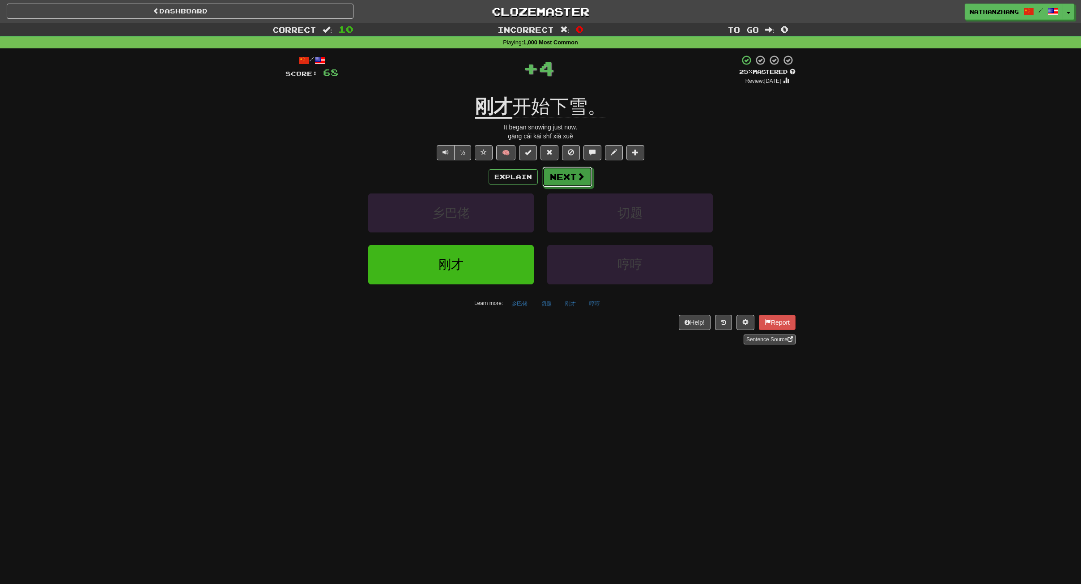
click at [580, 180] on span at bounding box center [581, 176] width 8 height 8
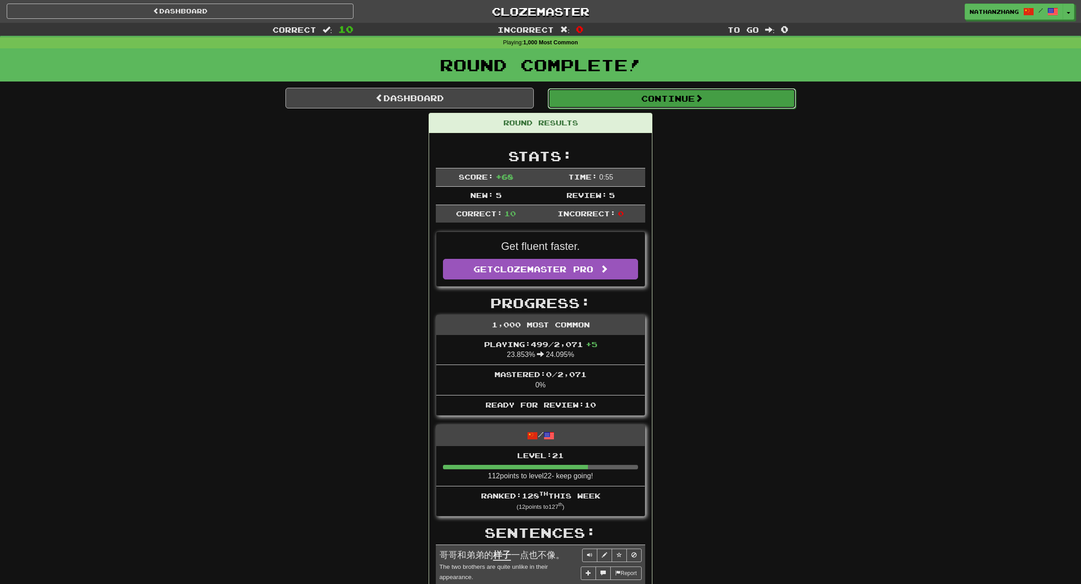
click at [596, 98] on button "Continue" at bounding box center [672, 98] width 248 height 21
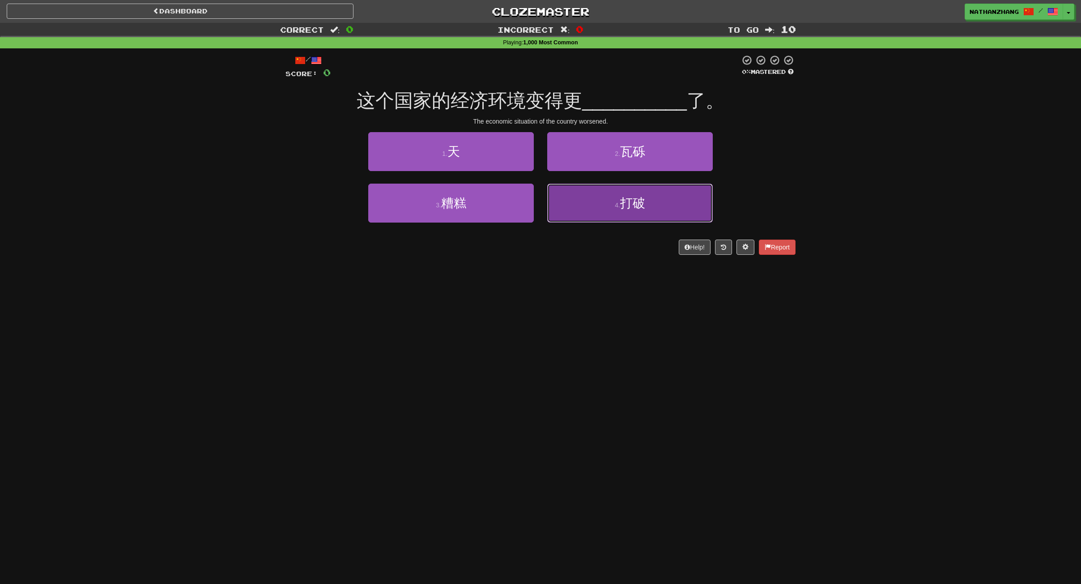
click at [607, 196] on button "4 . 打破" at bounding box center [630, 203] width 166 height 39
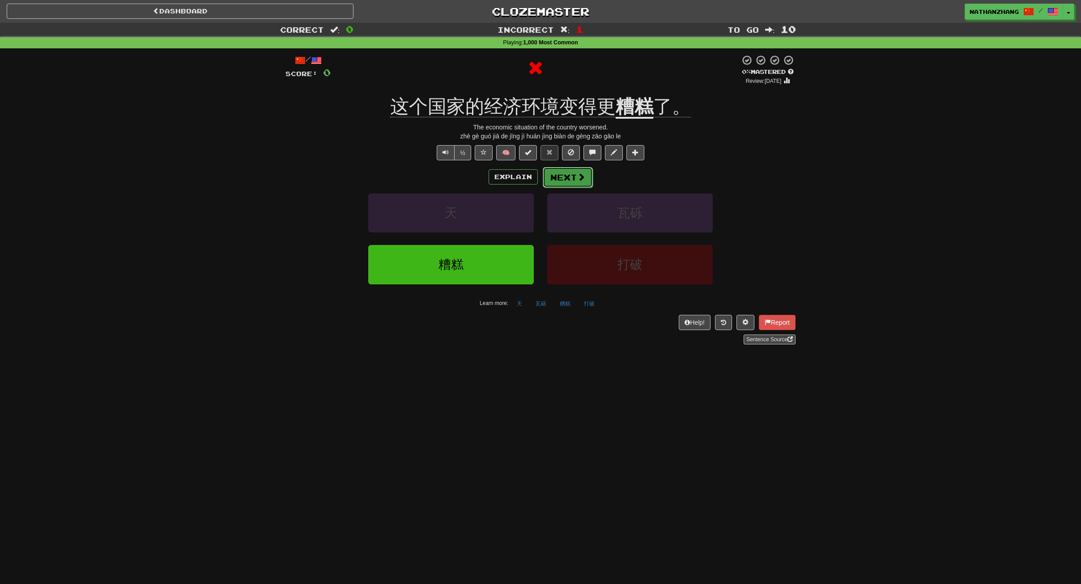
click at [583, 176] on span at bounding box center [581, 177] width 8 height 8
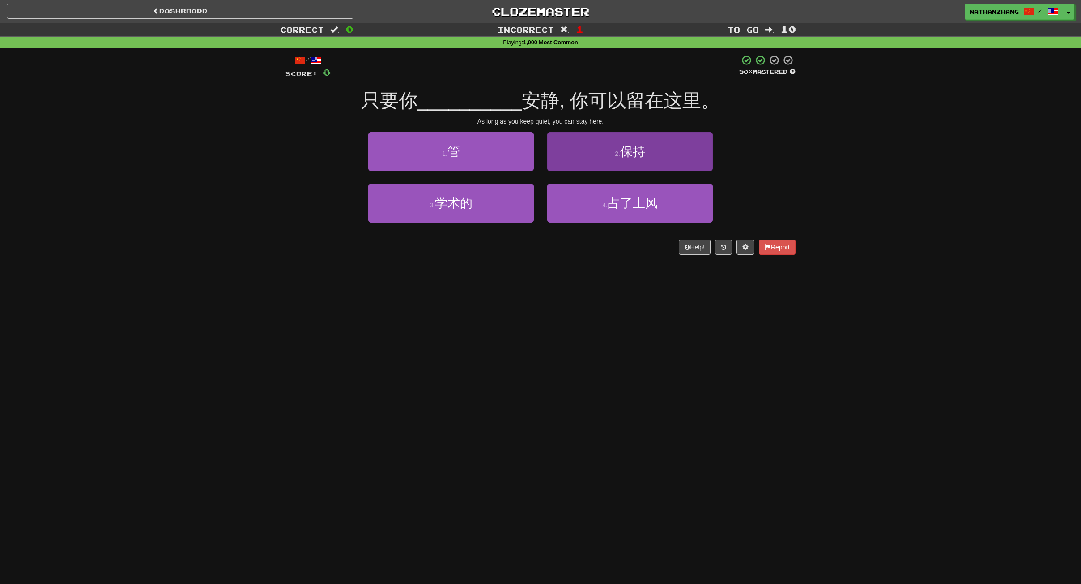
drag, startPoint x: 611, startPoint y: 172, endPoint x: 613, endPoint y: 166, distance: 6.7
click at [612, 170] on div "2 . 保持" at bounding box center [630, 157] width 179 height 51
click at [613, 162] on button "2 . 保持" at bounding box center [630, 151] width 166 height 39
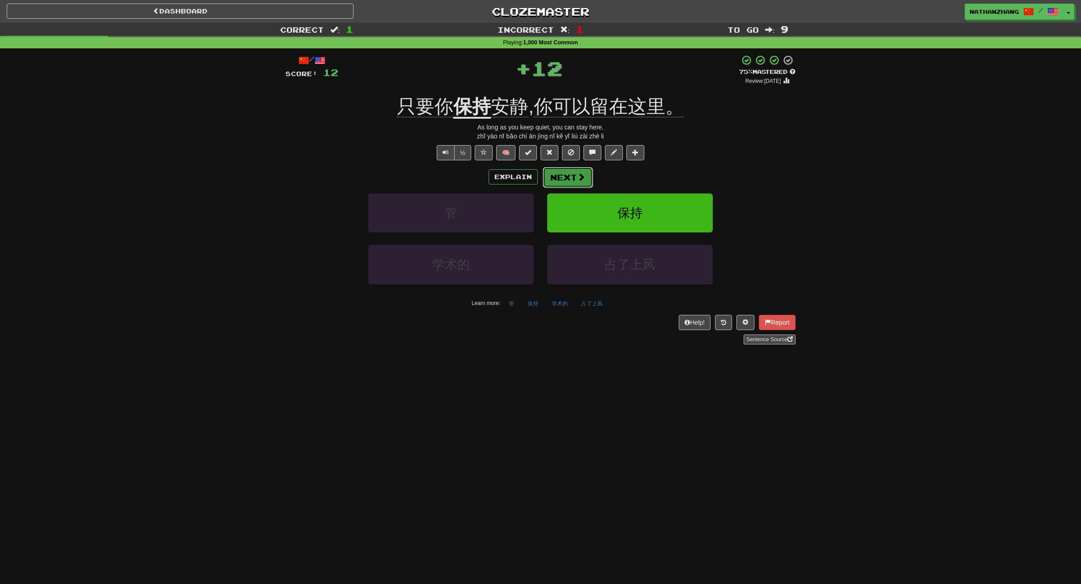
click at [590, 180] on button "Next" at bounding box center [568, 177] width 50 height 21
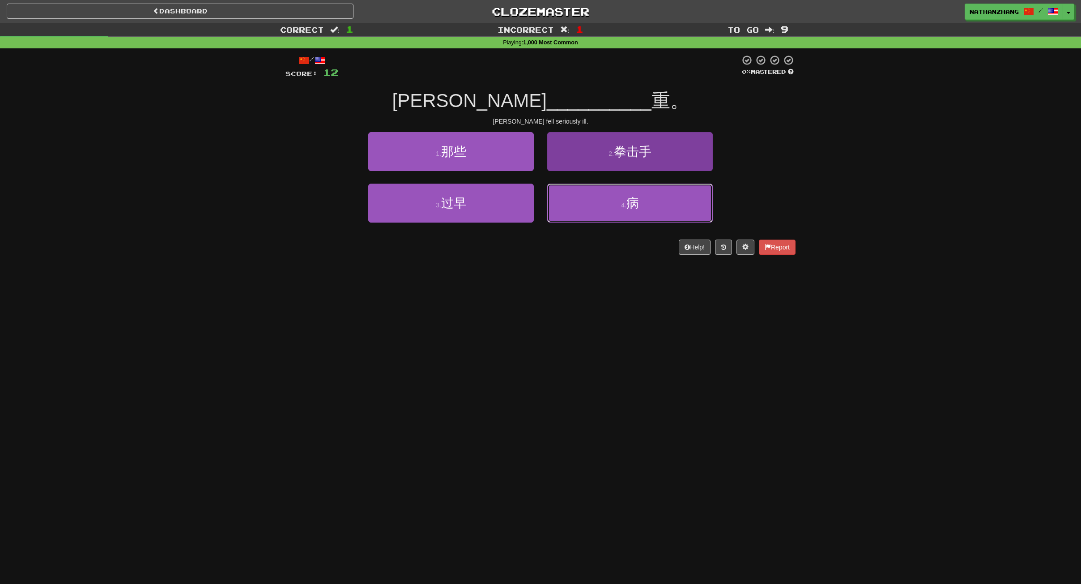
drag, startPoint x: 686, startPoint y: 196, endPoint x: 668, endPoint y: 201, distance: 18.7
click at [680, 198] on button "4 . 病" at bounding box center [630, 203] width 166 height 39
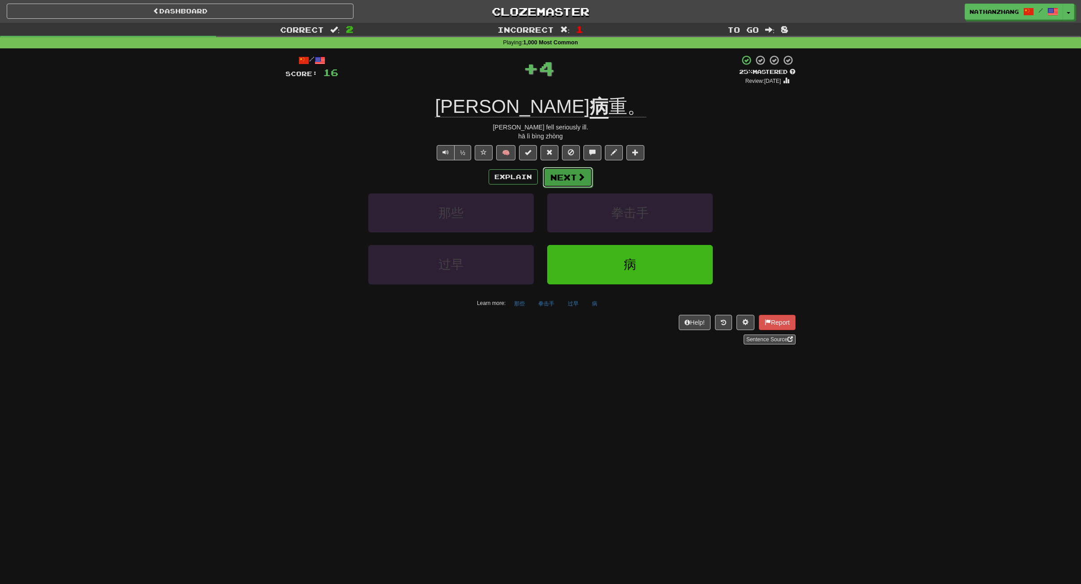
click at [584, 181] on span at bounding box center [581, 177] width 8 height 8
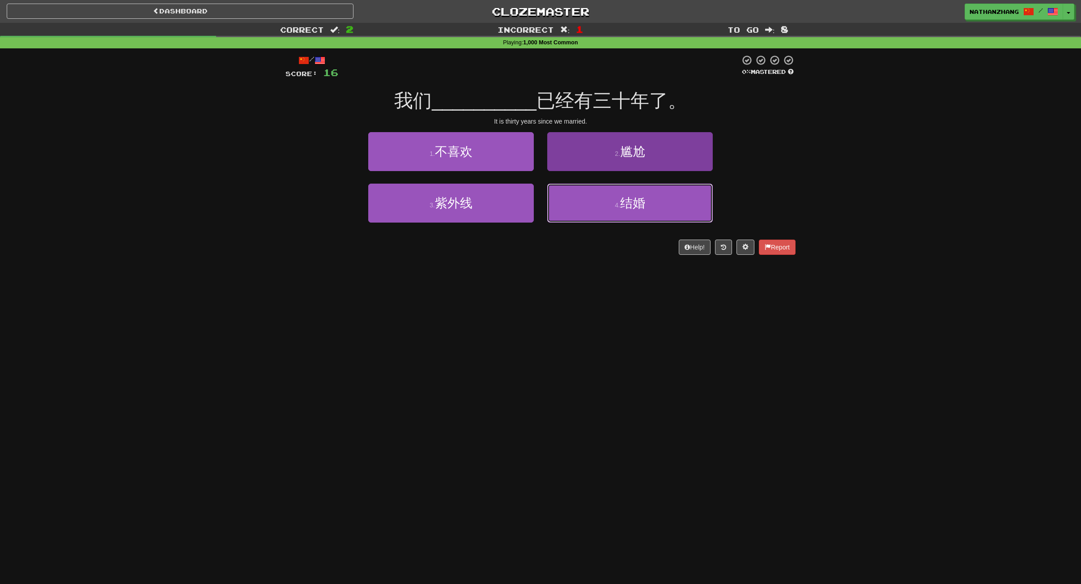
click at [615, 193] on button "4 . 结婚" at bounding box center [630, 203] width 166 height 39
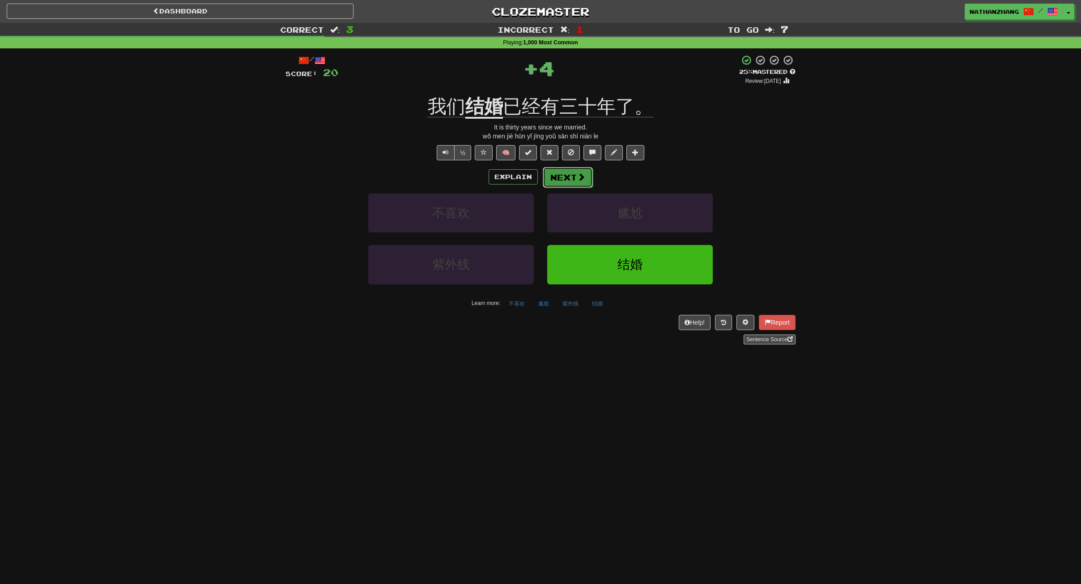
click at [585, 175] on span at bounding box center [581, 177] width 8 height 8
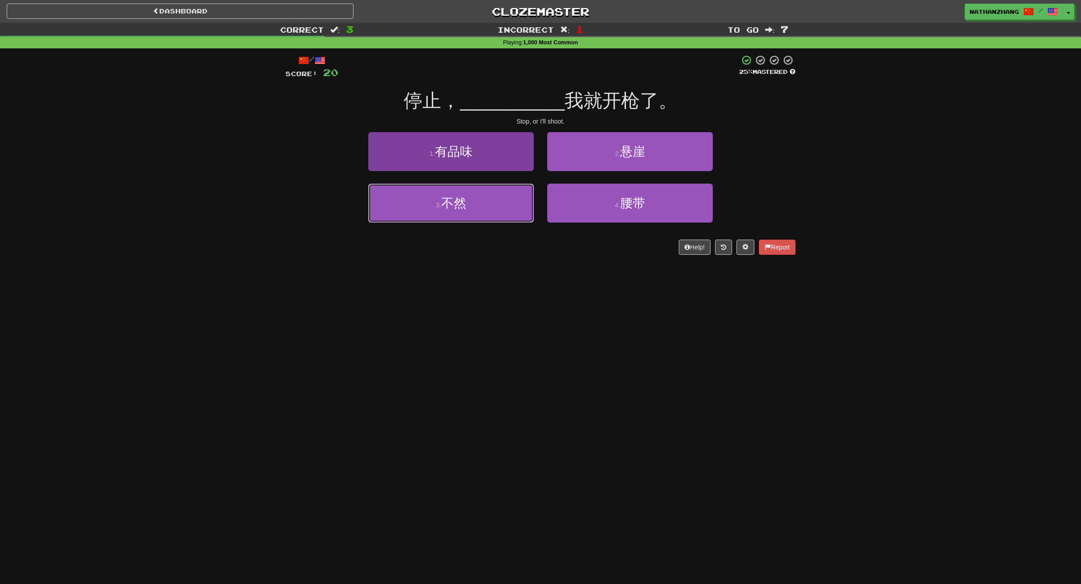
click at [508, 211] on button "3 . 不然" at bounding box center [451, 203] width 166 height 39
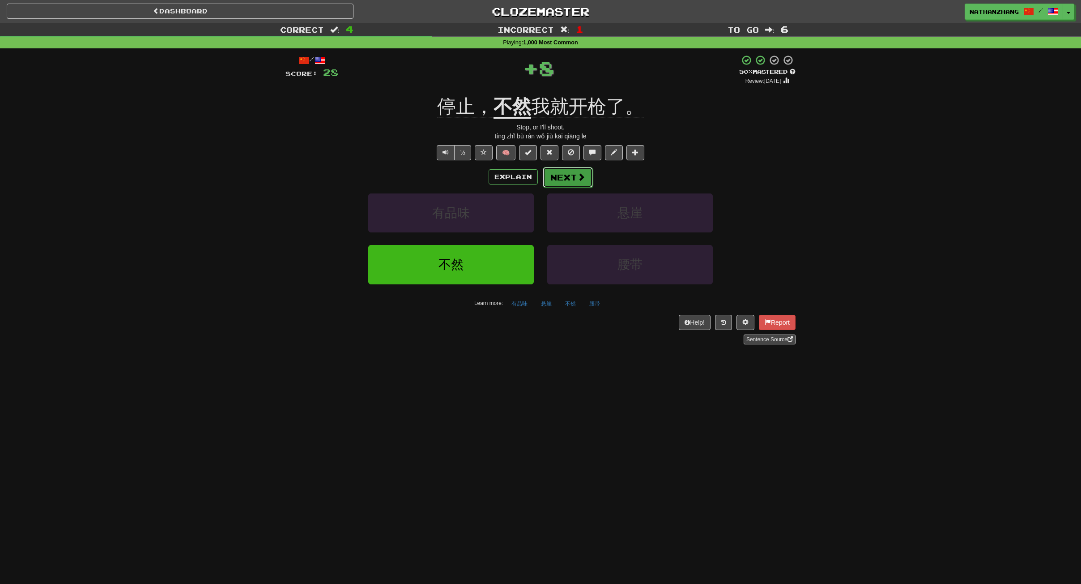
click at [587, 175] on button "Next" at bounding box center [568, 177] width 50 height 21
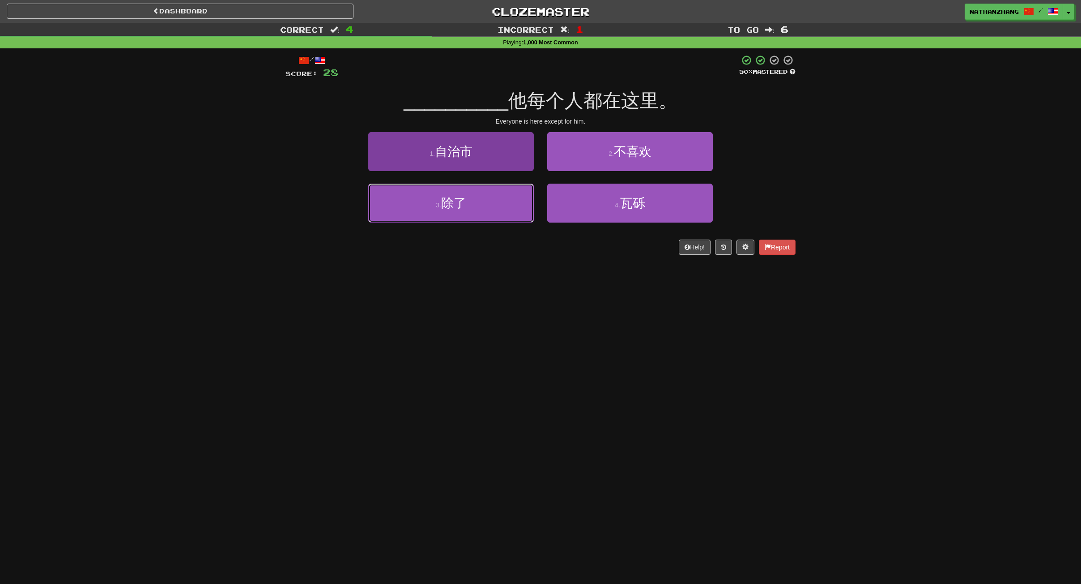
drag, startPoint x: 506, startPoint y: 212, endPoint x: 519, endPoint y: 208, distance: 13.5
click at [508, 212] on button "3 . 除了" at bounding box center [451, 203] width 166 height 39
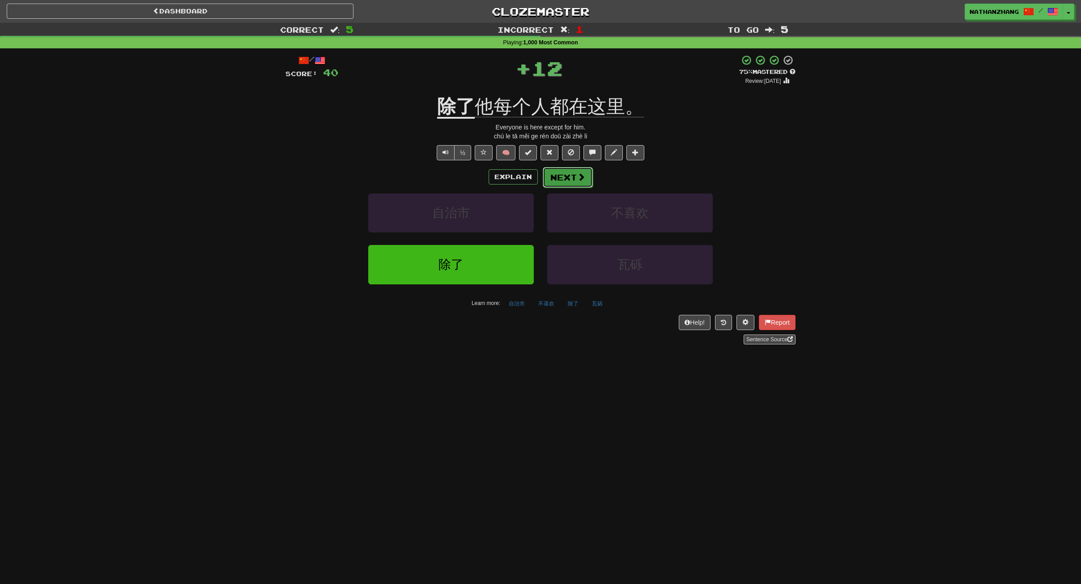
click at [582, 171] on button "Next" at bounding box center [568, 177] width 50 height 21
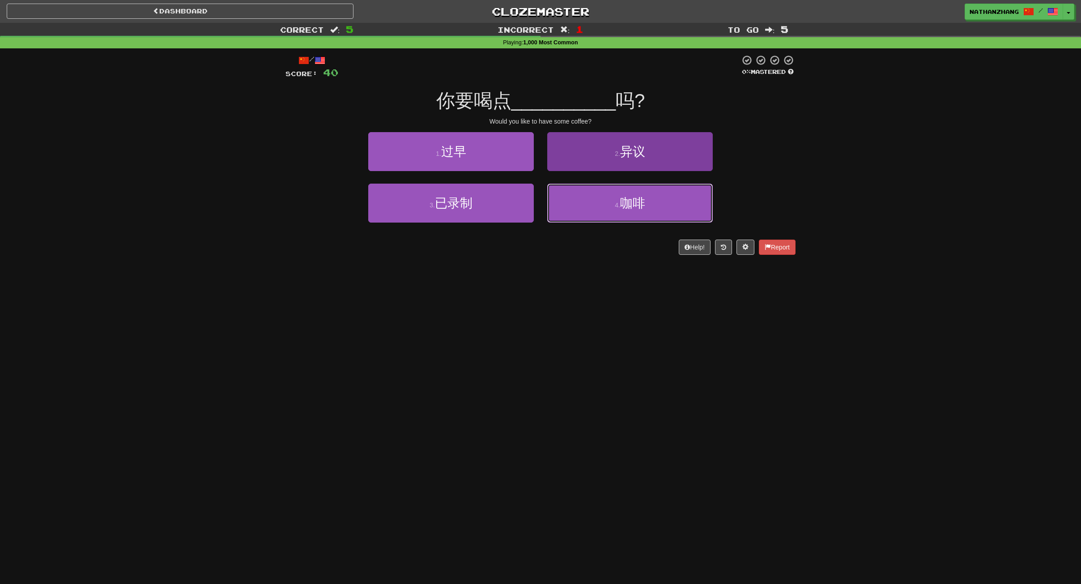
click at [599, 197] on button "4 . 咖啡" at bounding box center [630, 203] width 166 height 39
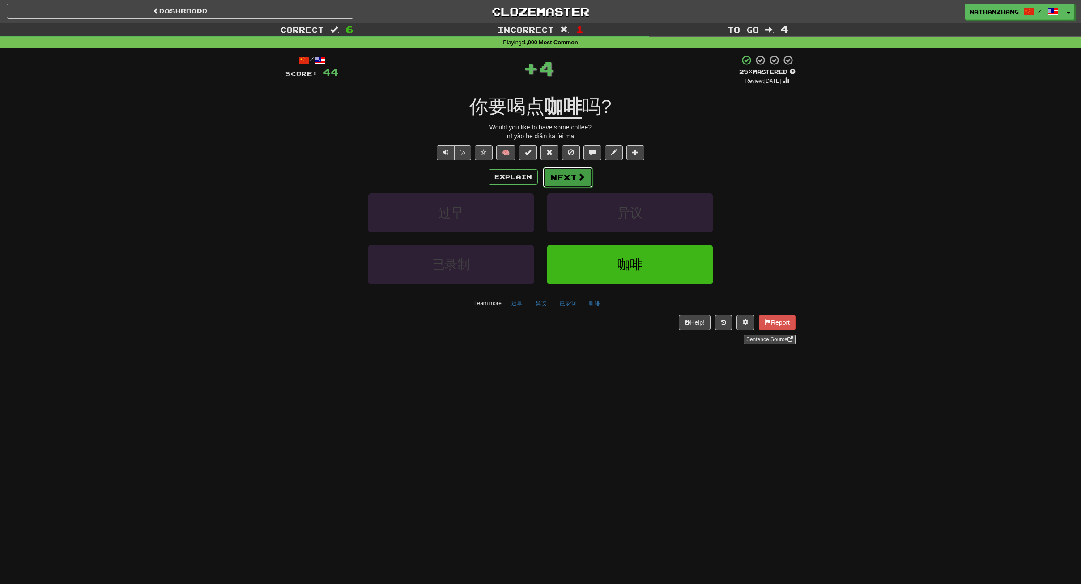
click at [562, 171] on button "Next" at bounding box center [568, 177] width 50 height 21
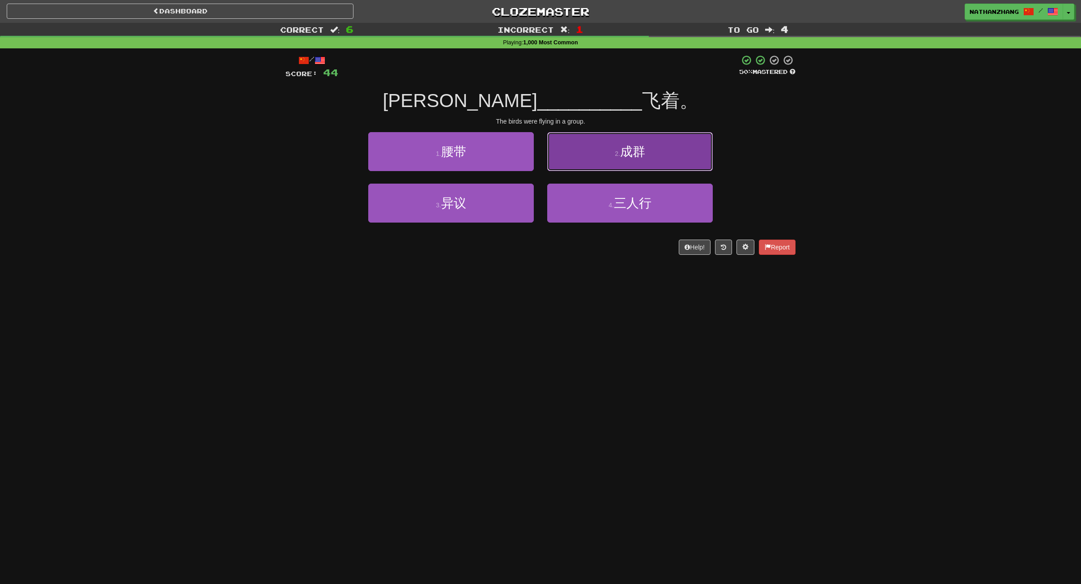
click at [617, 168] on button "2 . 成群" at bounding box center [630, 151] width 166 height 39
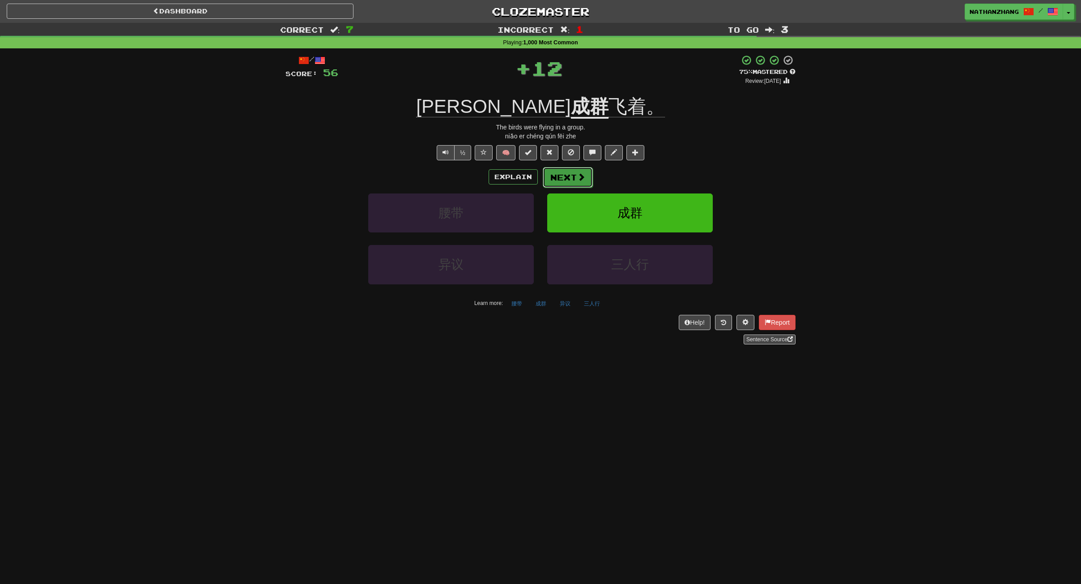
click at [581, 177] on span at bounding box center [581, 177] width 8 height 8
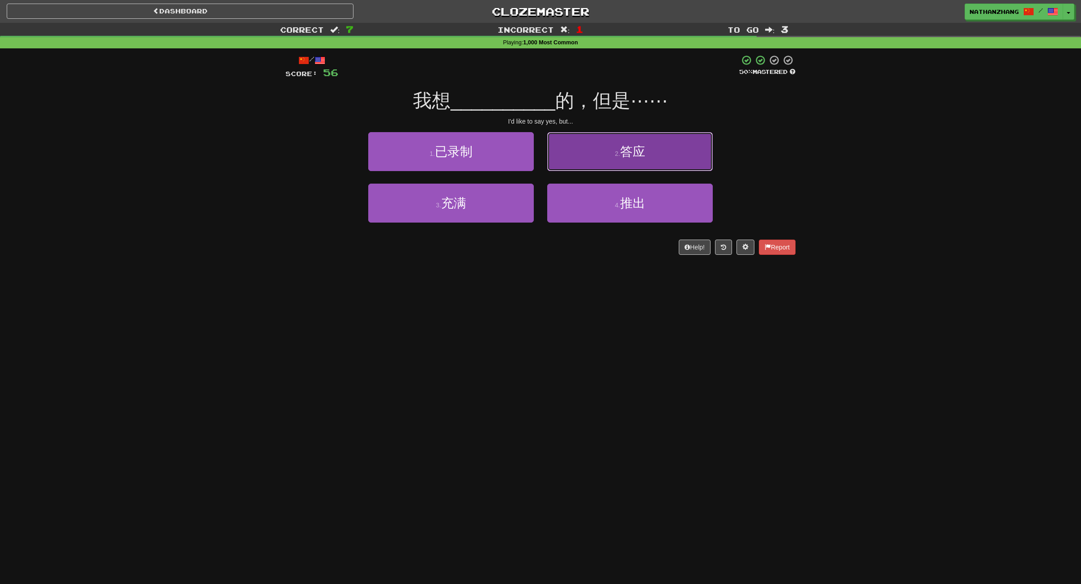
click at [582, 166] on button "2 . 答应" at bounding box center [630, 151] width 166 height 39
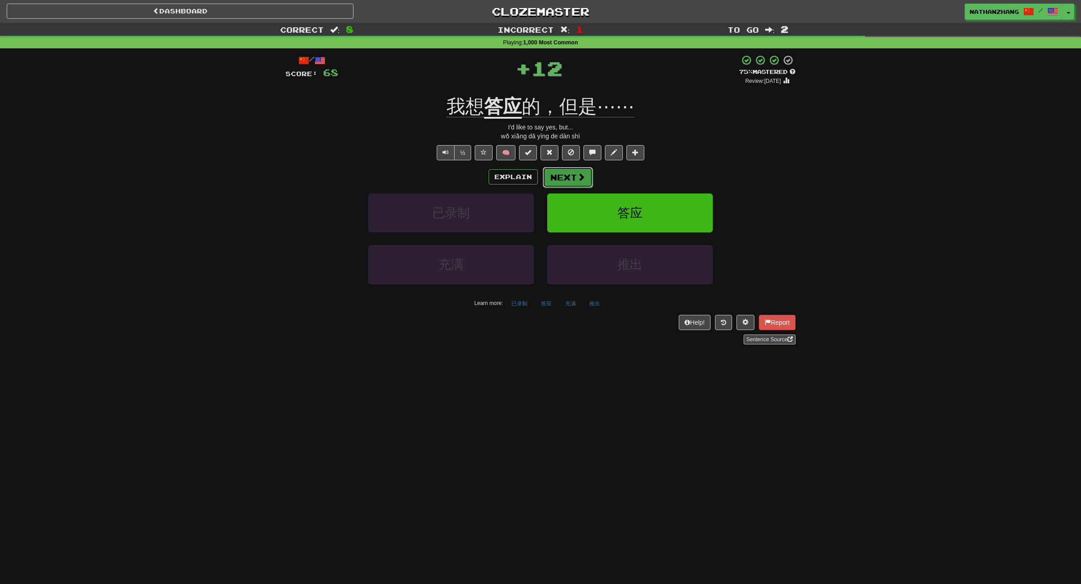
click at [563, 174] on button "Next" at bounding box center [568, 177] width 50 height 21
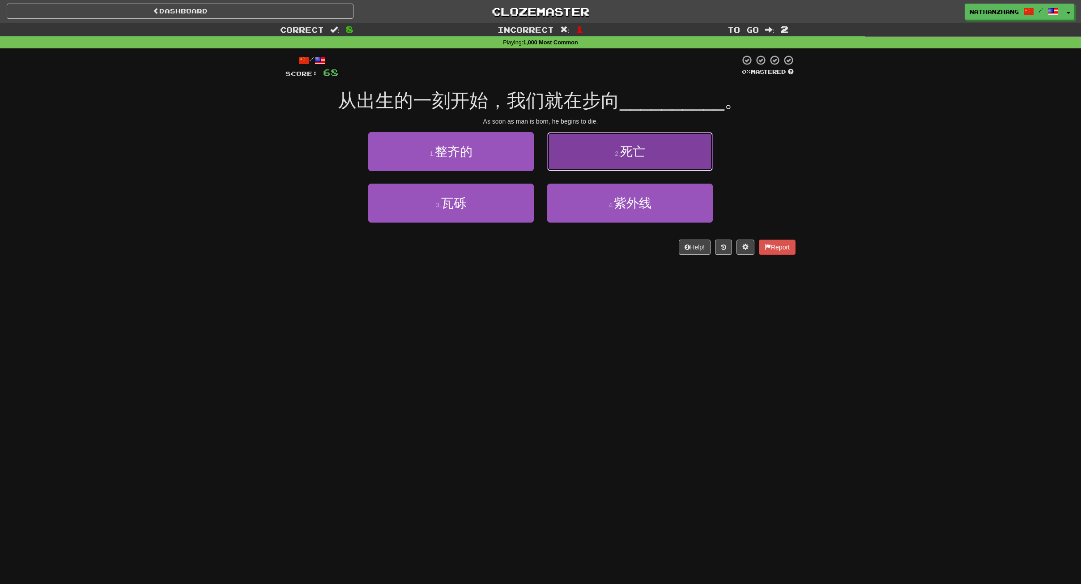
click at [635, 166] on button "2 . 死亡" at bounding box center [630, 151] width 166 height 39
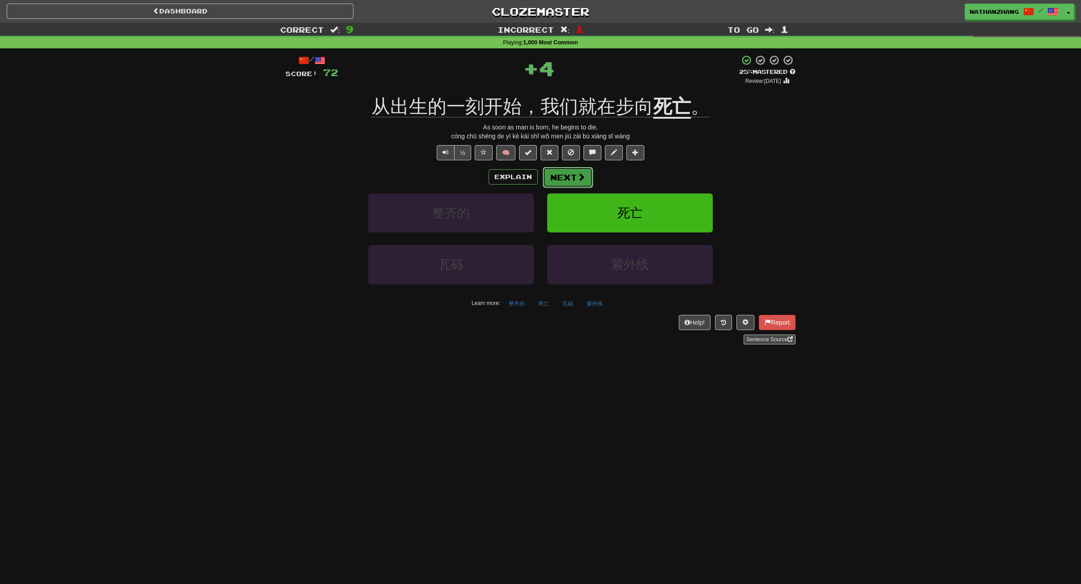
click at [583, 183] on button "Next" at bounding box center [568, 177] width 50 height 21
